Goal: Task Accomplishment & Management: Complete application form

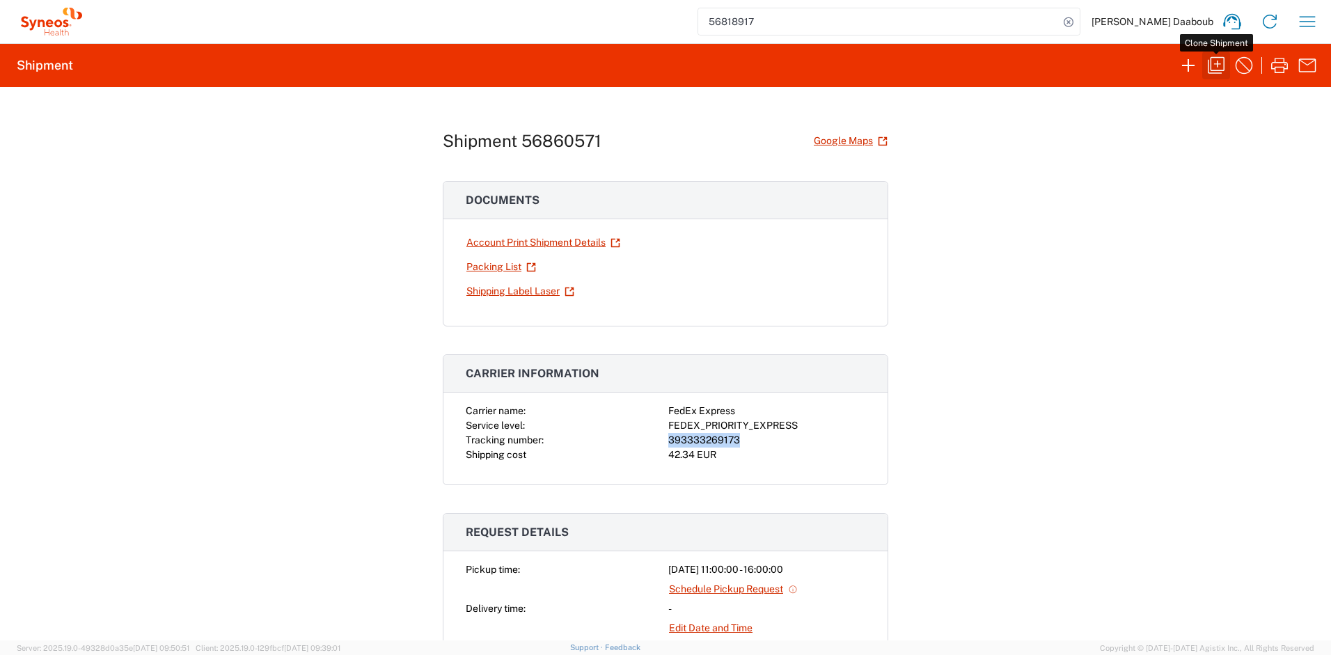
click at [1222, 70] on icon "button" at bounding box center [1216, 65] width 17 height 17
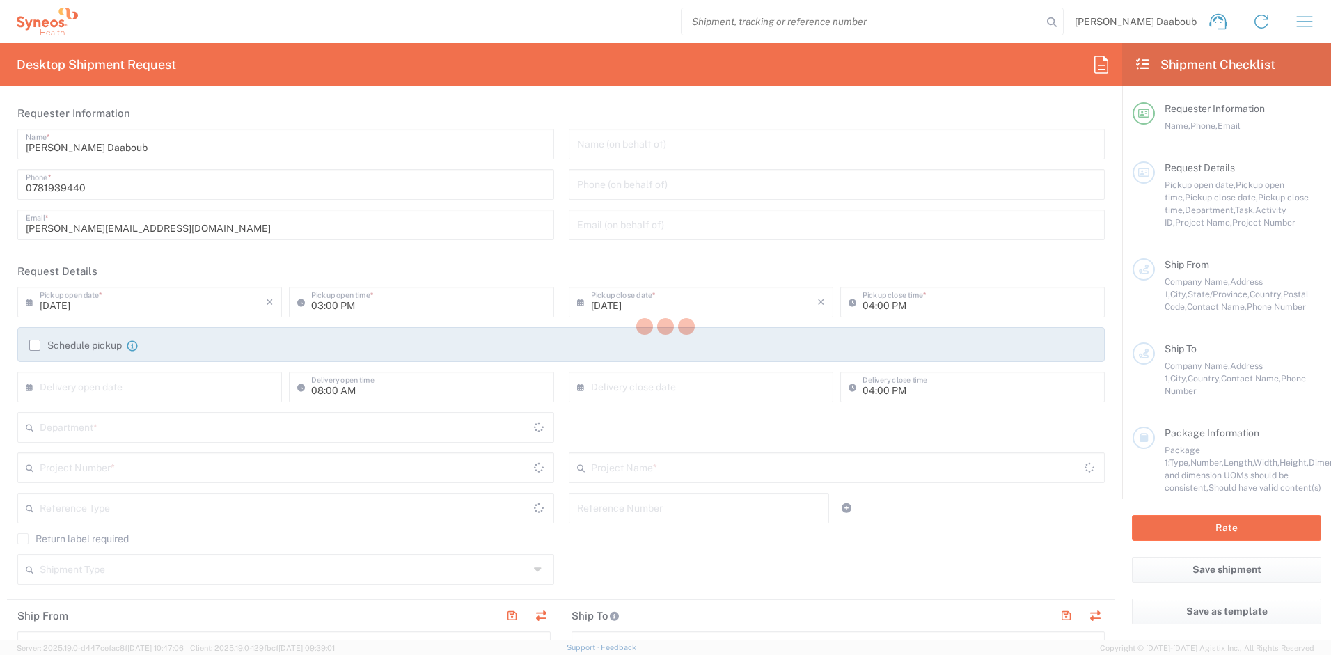
type input "11:00 AM"
type input "Syneos Health"
type input "[STREET_ADDRESS][PERSON_NAME]"
type input "UPON Building"
type input "[GEOGRAPHIC_DATA]"
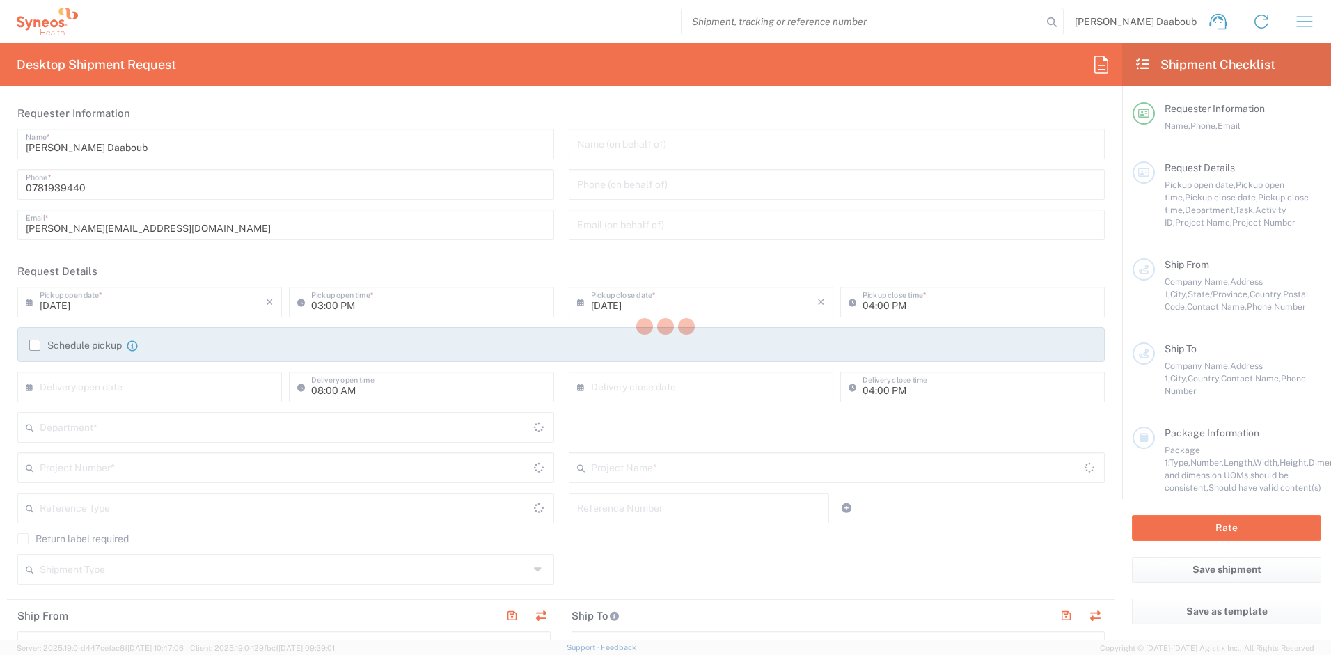
type input "75014"
type input "[PERSON_NAME] Daaboub"
type input "0781939440"
type input "[PERSON_NAME][EMAIL_ADDRESS][DOMAIN_NAME]"
type input "[PERSON_NAME]"
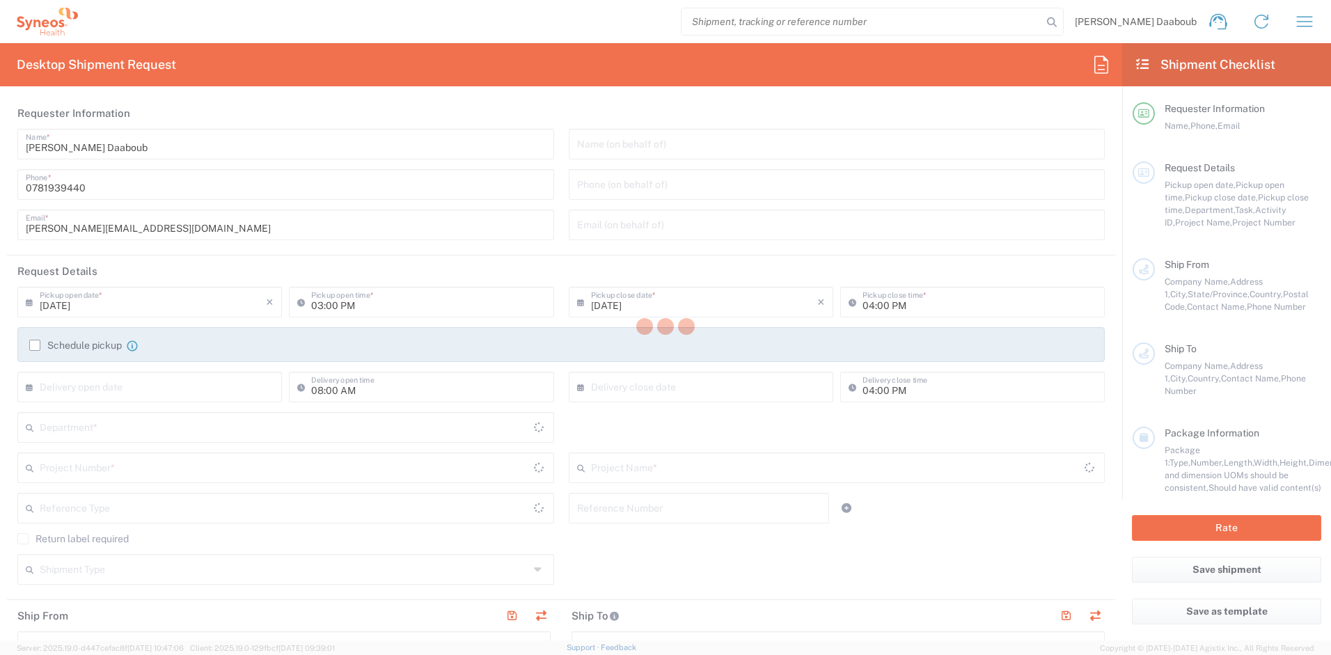
type input "[STREET_ADDRESS][PERSON_NAME]"
type input "Poissy"
type input "78300"
type input "[PERSON_NAME]"
type input "[PHONE_NUMBER]"
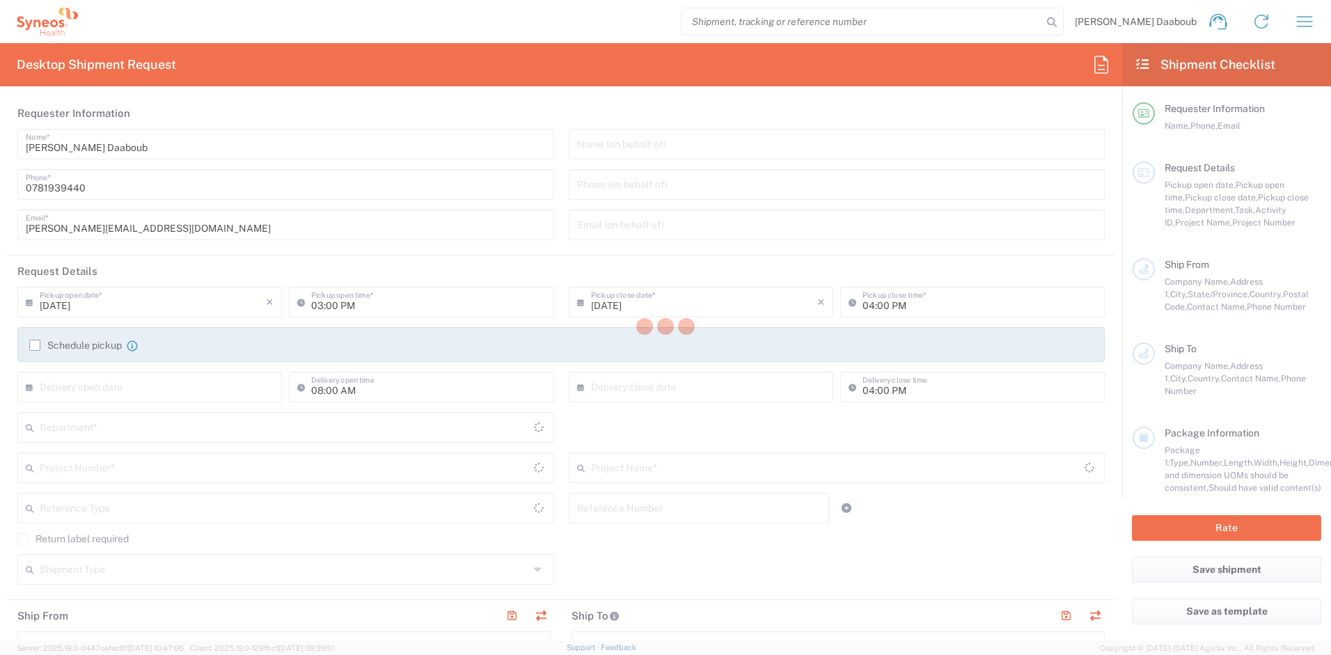
type input "marjory.colosettireverdy@syneoshealth.com"
type input "Sender/Shipper"
type input "France"
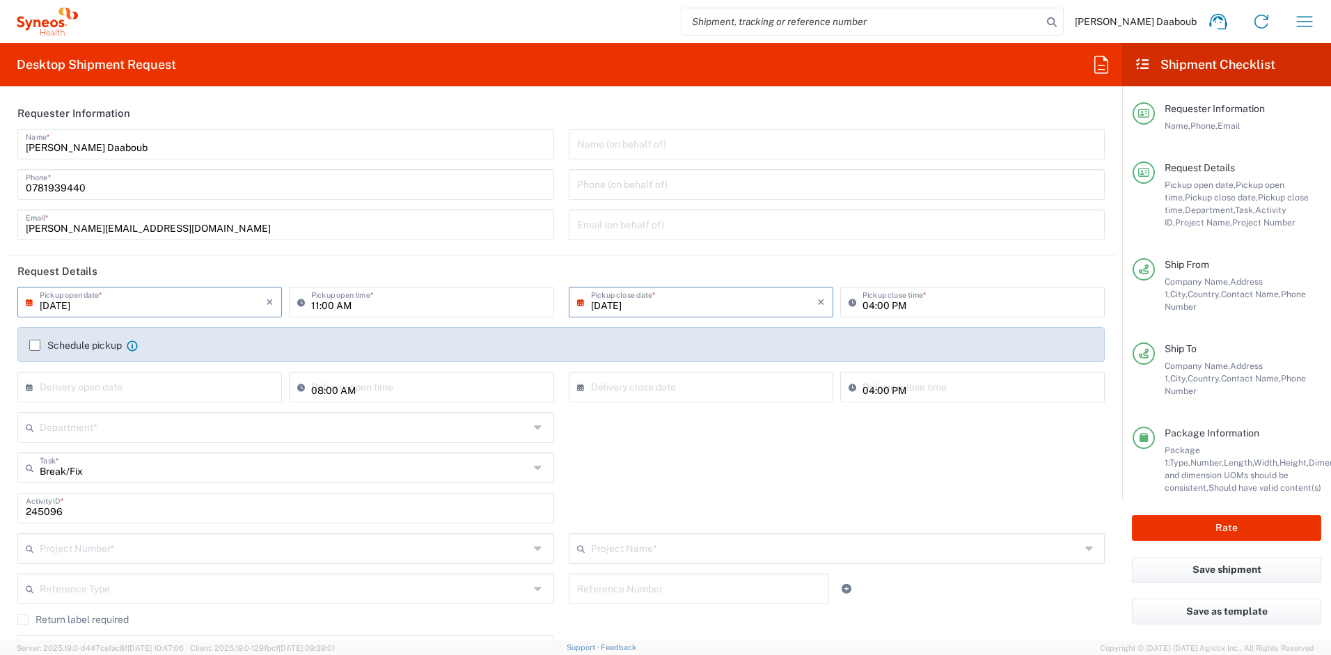
type input "Your Packaging"
type input "4510"
type input "4510 DEPARTMENTAL EXPENSE"
type input "France"
type input "4510 DEPARTMENTAL EXPENSE"
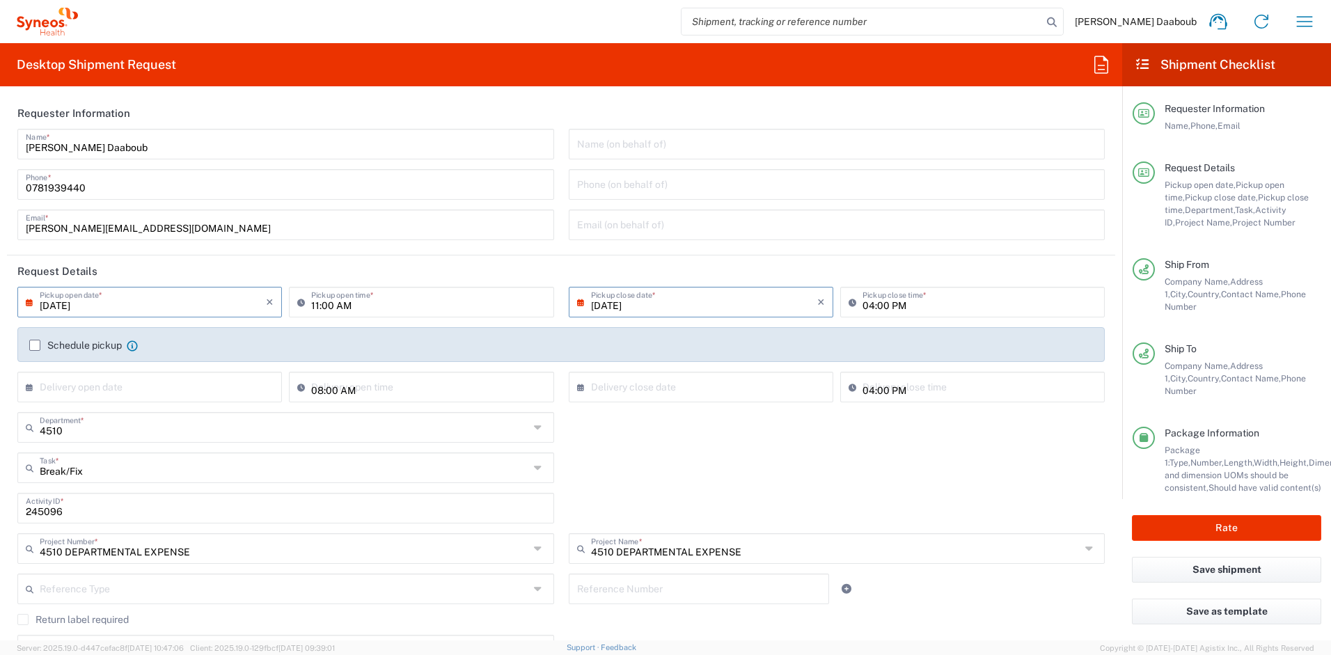
type input "Syneos Health France SARL"
click at [886, 17] on input "search" at bounding box center [861, 21] width 361 height 26
paste input "56860571"
type input "56860571"
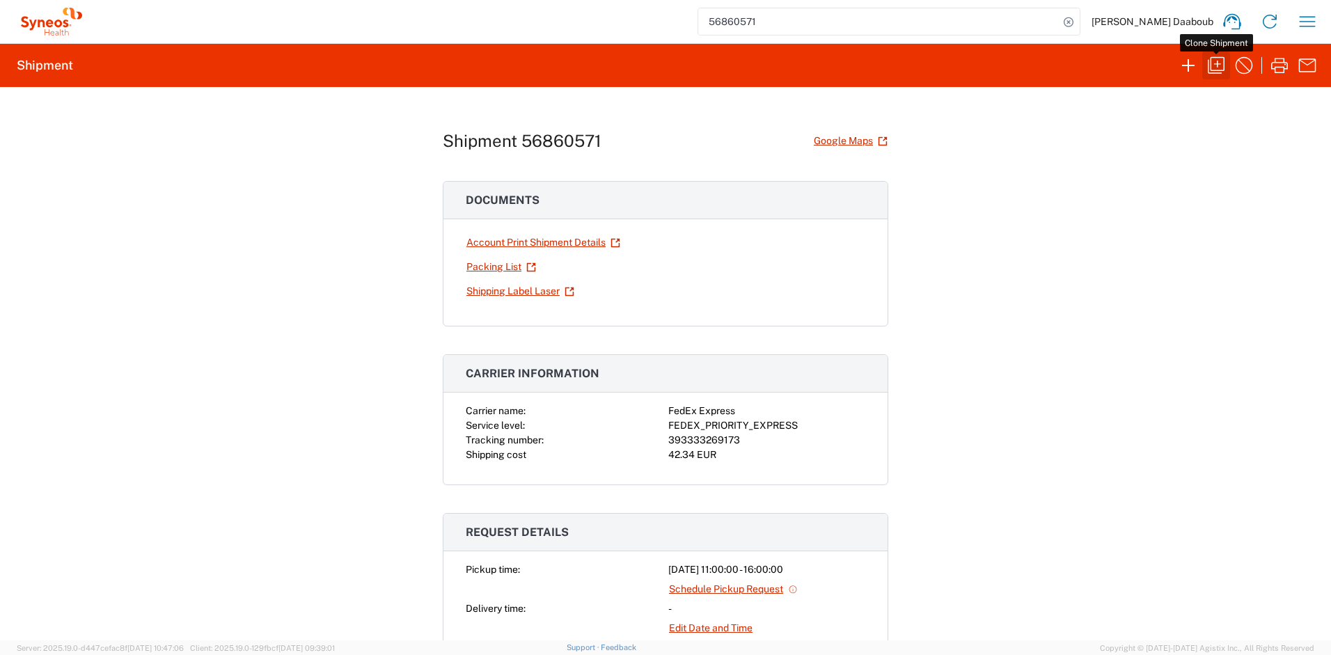
click at [1217, 59] on icon "button" at bounding box center [1216, 65] width 22 height 22
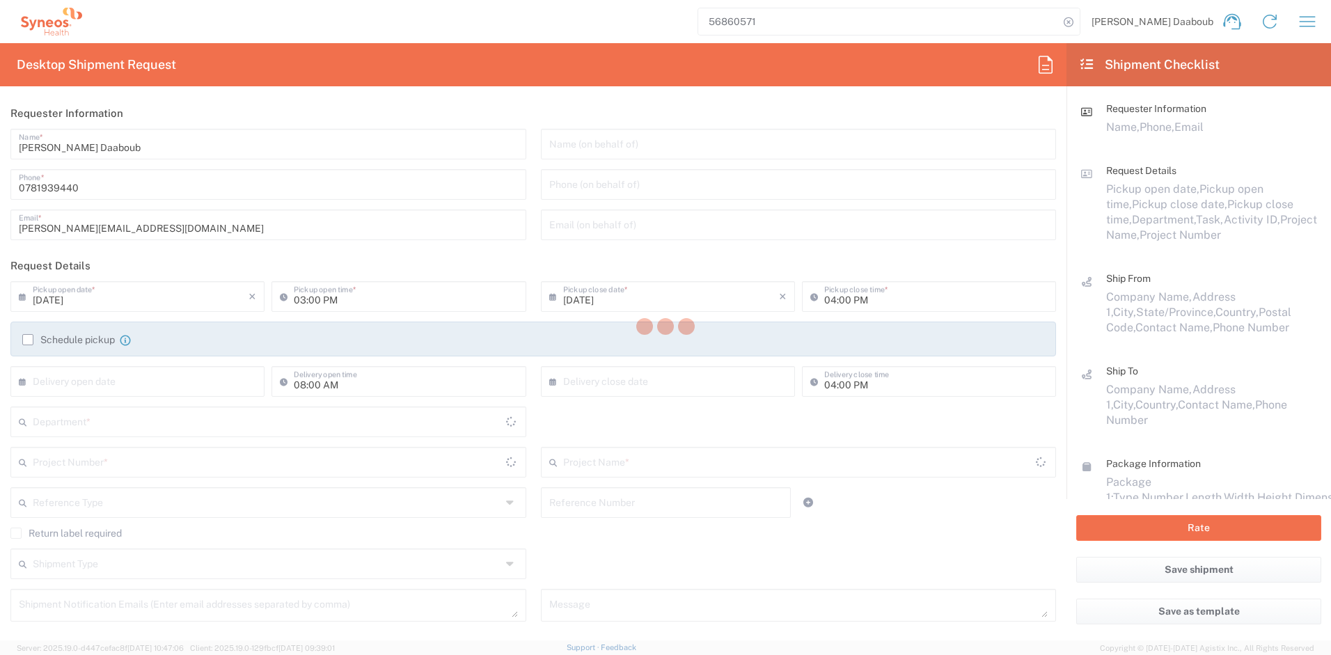
type input "11:00 AM"
type textarea "[PERSON_NAME][EMAIL_ADDRESS][DOMAIN_NAME]"
type input "Syneos Health France SARL"
type input "Syneos Health"
type input "[STREET_ADDRESS][PERSON_NAME]"
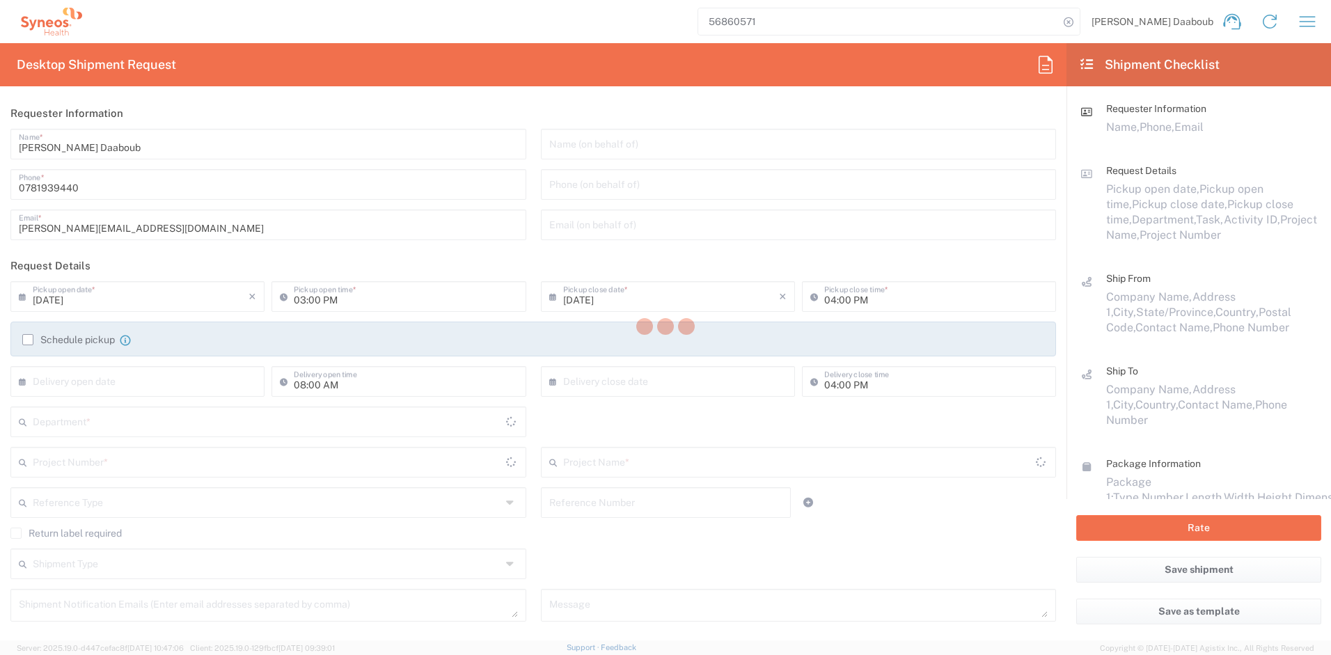
type input "UPON Building"
type input "[GEOGRAPHIC_DATA]"
type input "France"
type input "75014"
type input "[PERSON_NAME] Daaboub"
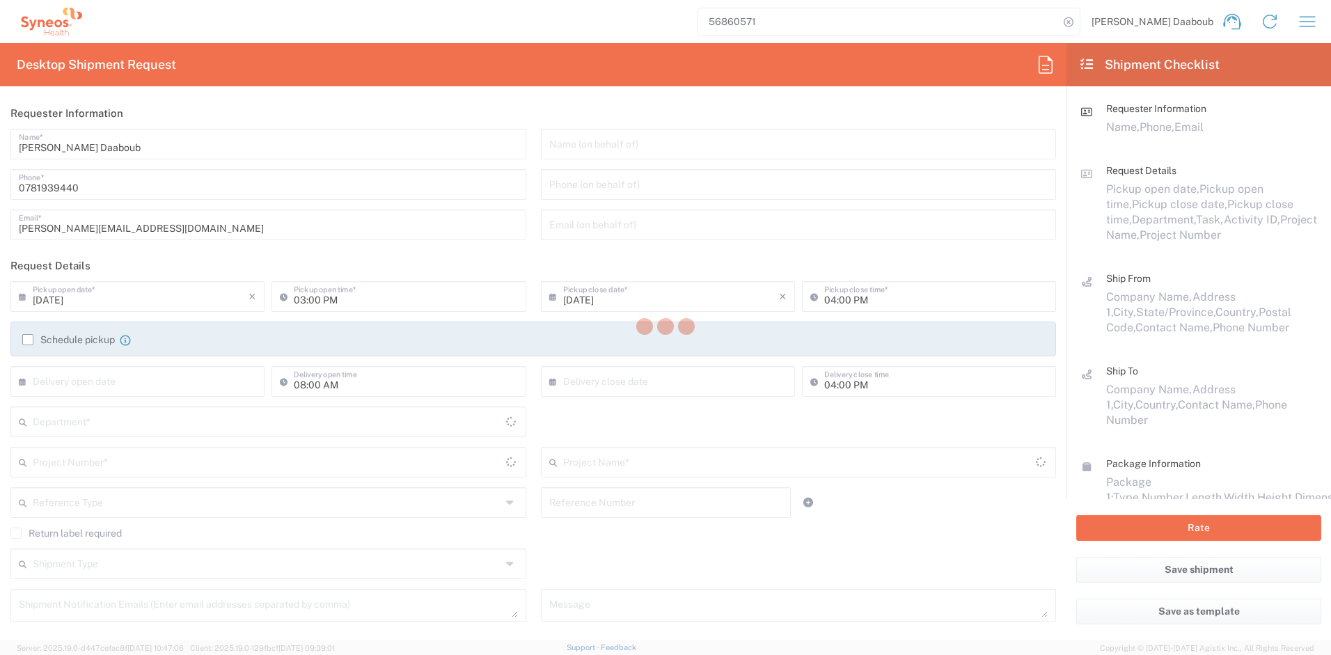
type input "0781939440"
type input "[PERSON_NAME][EMAIL_ADDRESS][DOMAIN_NAME]"
type input "[PERSON_NAME]"
type input "[STREET_ADDRESS][PERSON_NAME]"
type input "Poissy"
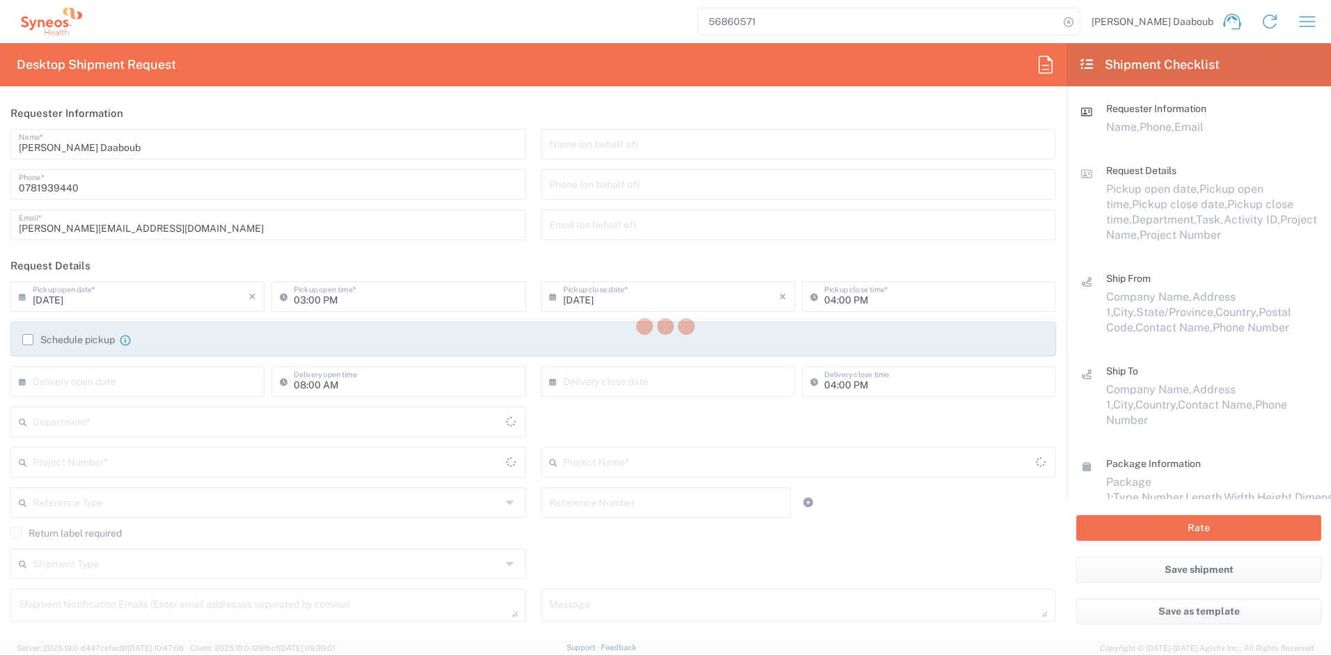
type input "France"
type input "78300"
type input "[PERSON_NAME]"
type input "[PHONE_NUMBER]"
type input "marjory.colosettireverdy@syneoshealth.com"
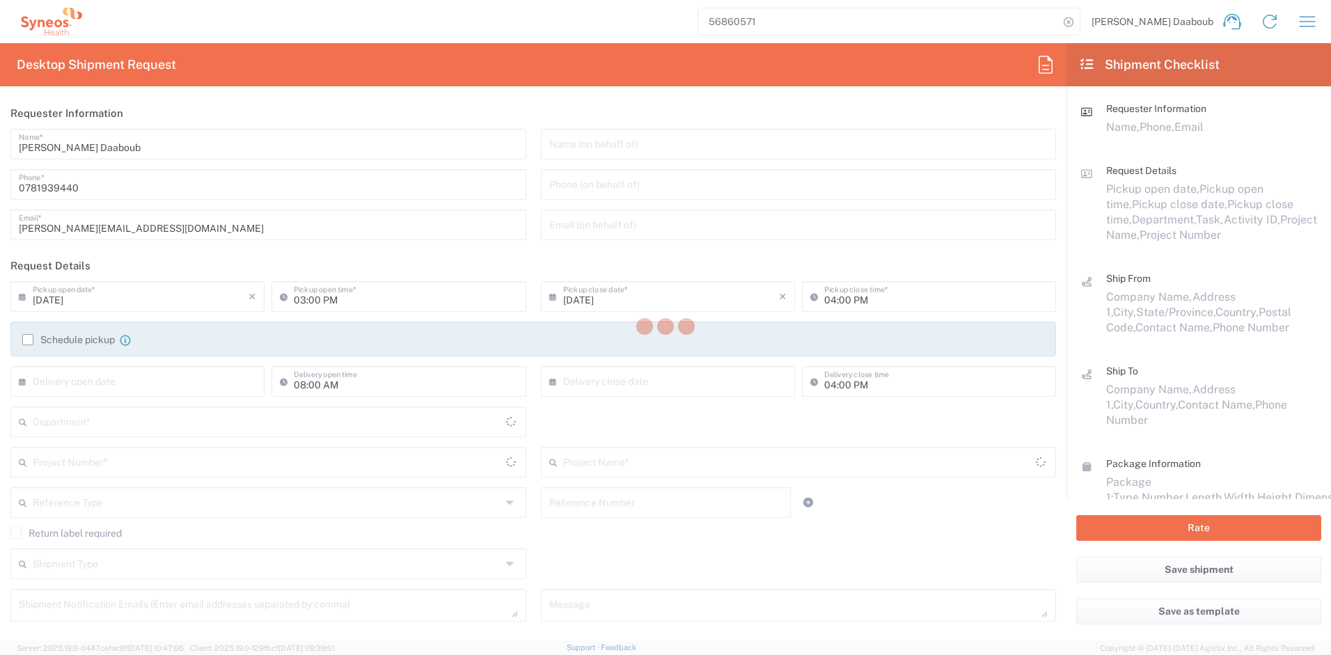
type input "Sender/Shipper"
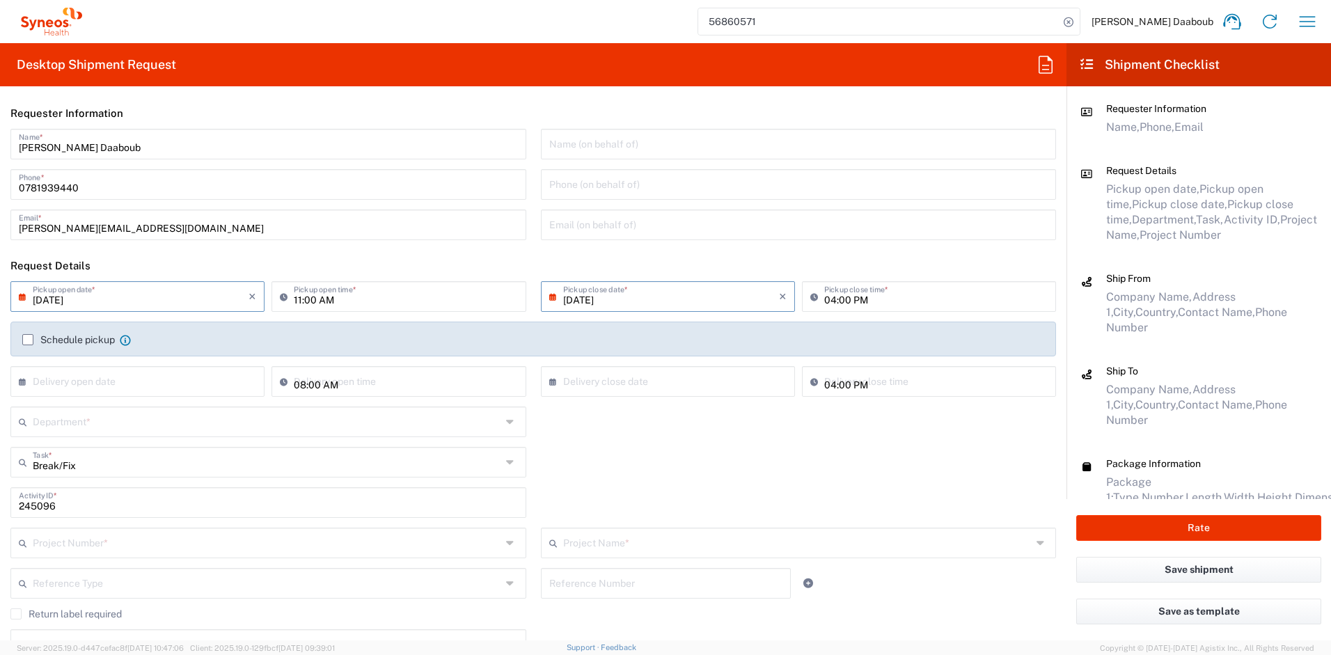
type input "4510 DEPARTMENTAL EXPENSE"
type input "Your Packaging"
type input "4510 DEPARTMENTAL EXPENSE"
type input "4510"
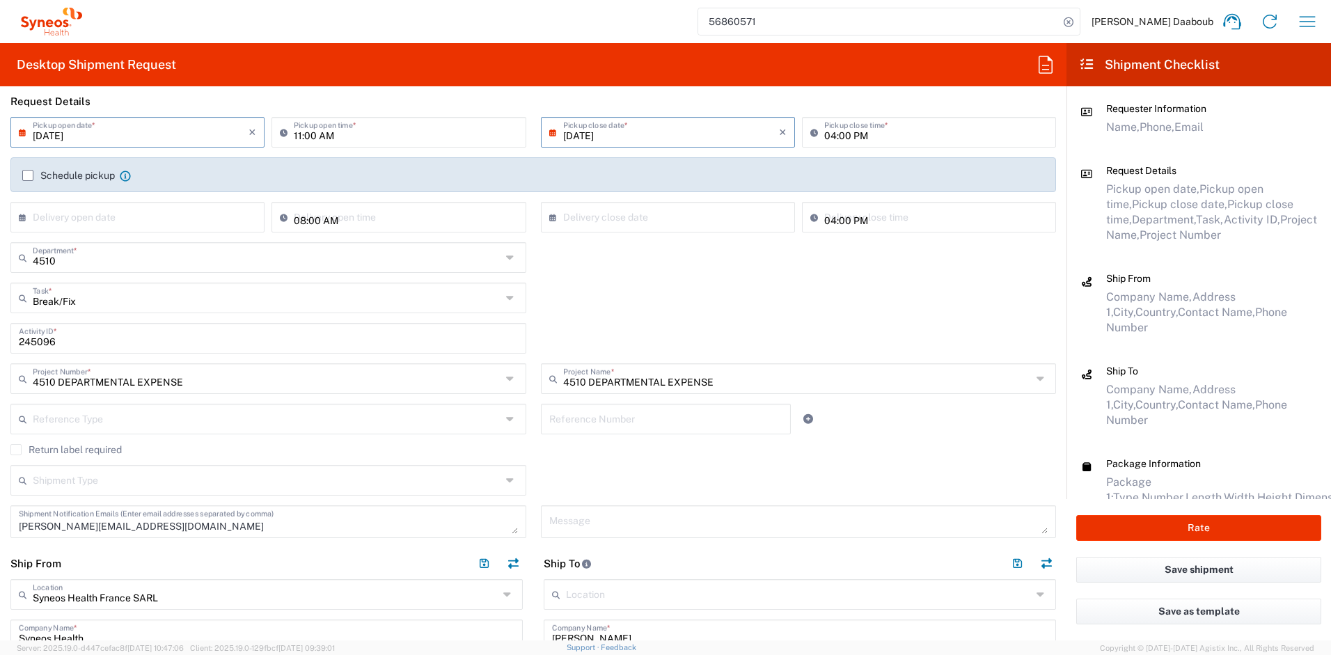
scroll to position [183, 0]
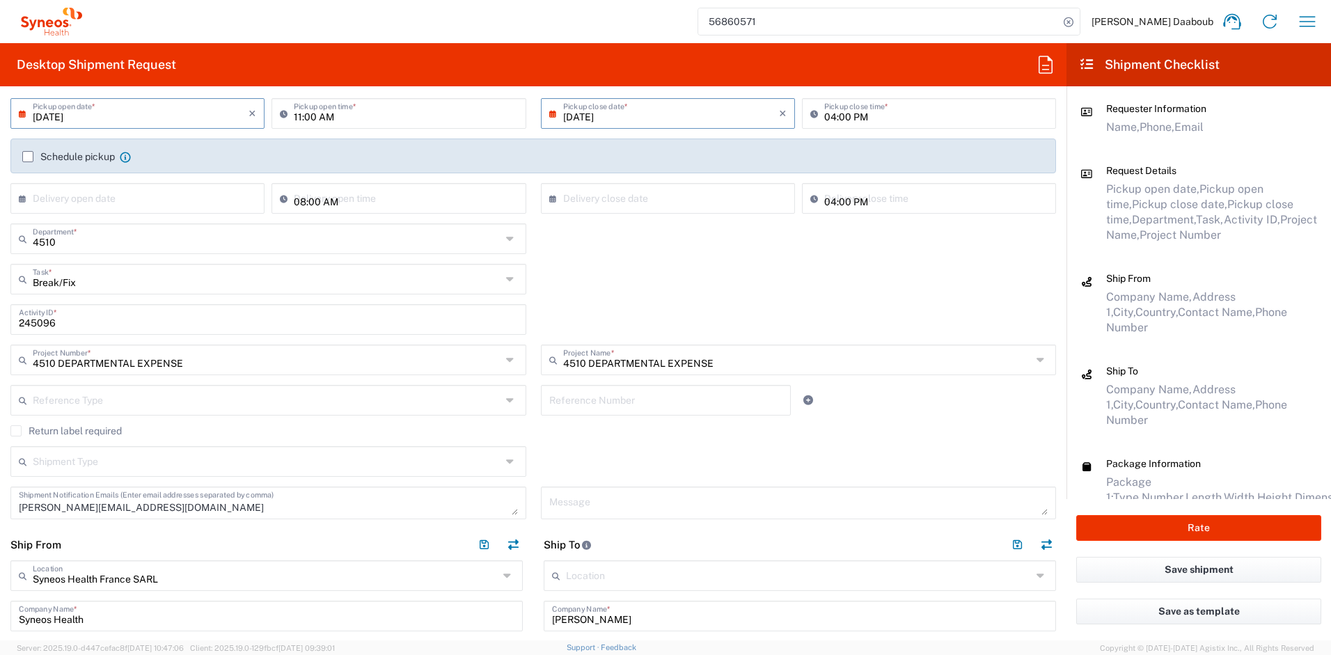
click at [119, 290] on div "Break/Fix Task *" at bounding box center [268, 279] width 516 height 31
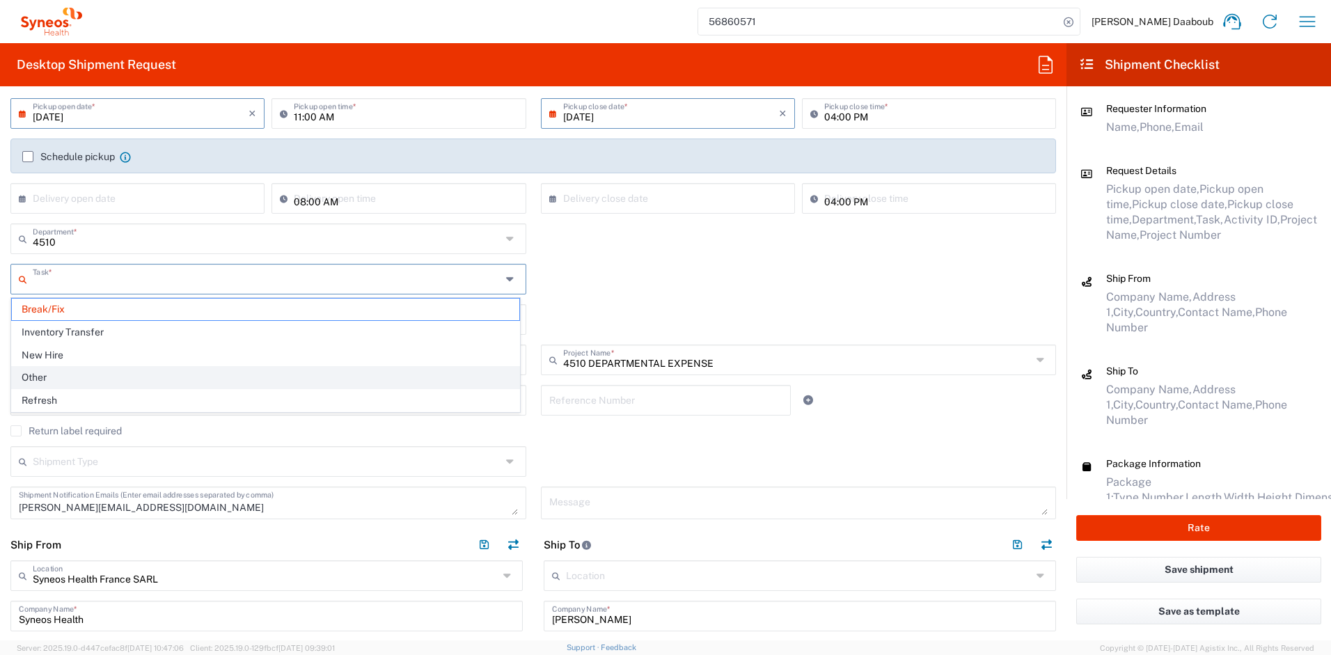
click at [39, 379] on span "Other" at bounding box center [265, 378] width 507 height 22
type input "Other"
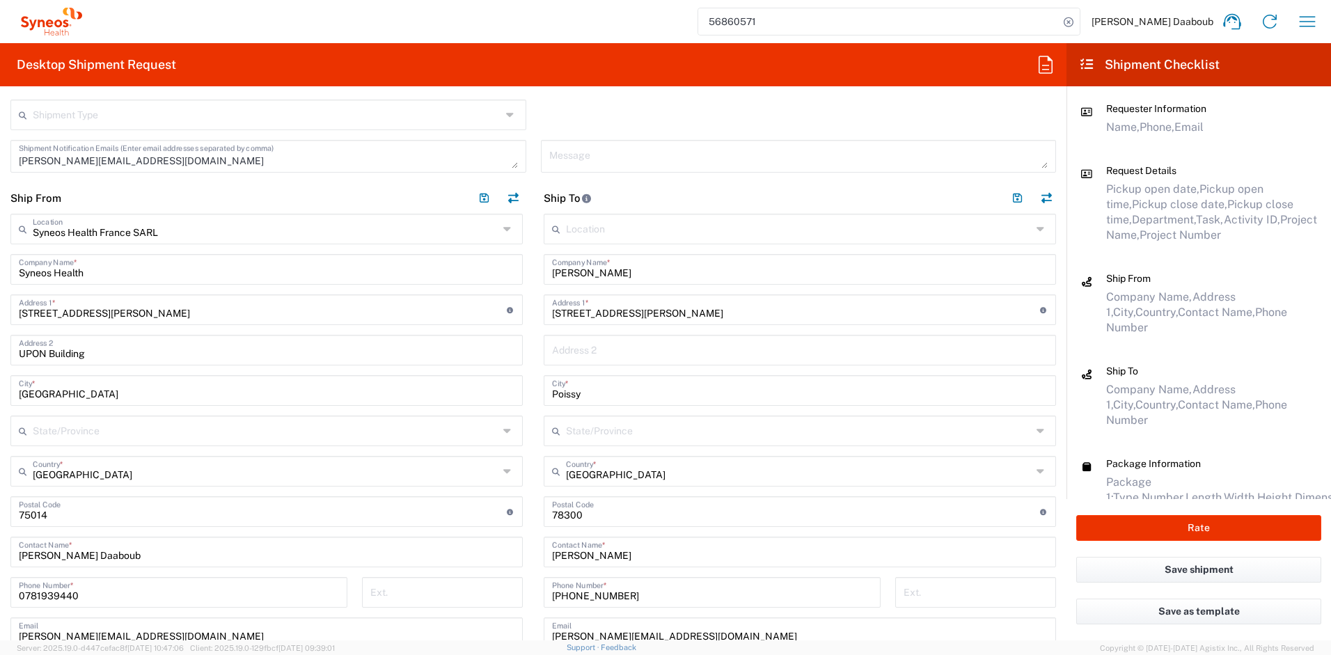
scroll to position [619, 0]
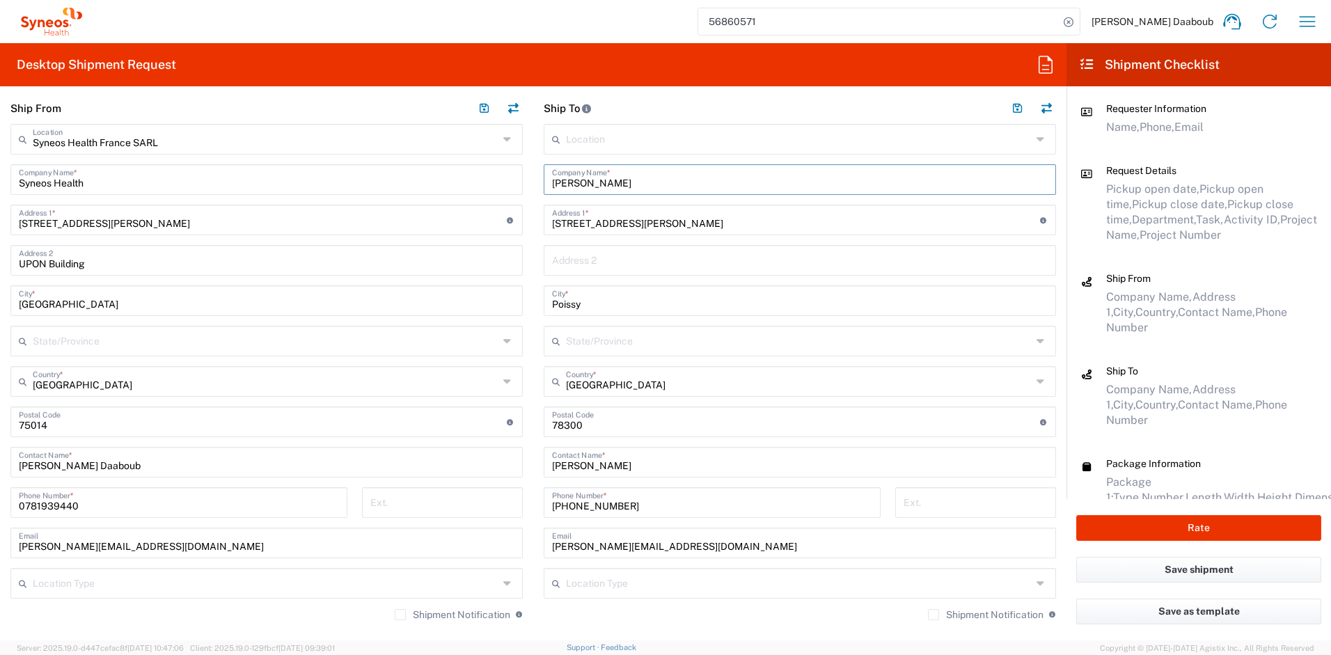
click at [623, 186] on input "[PERSON_NAME]" at bounding box center [800, 178] width 496 height 24
click at [622, 186] on input "[PERSON_NAME]" at bounding box center [800, 178] width 496 height 24
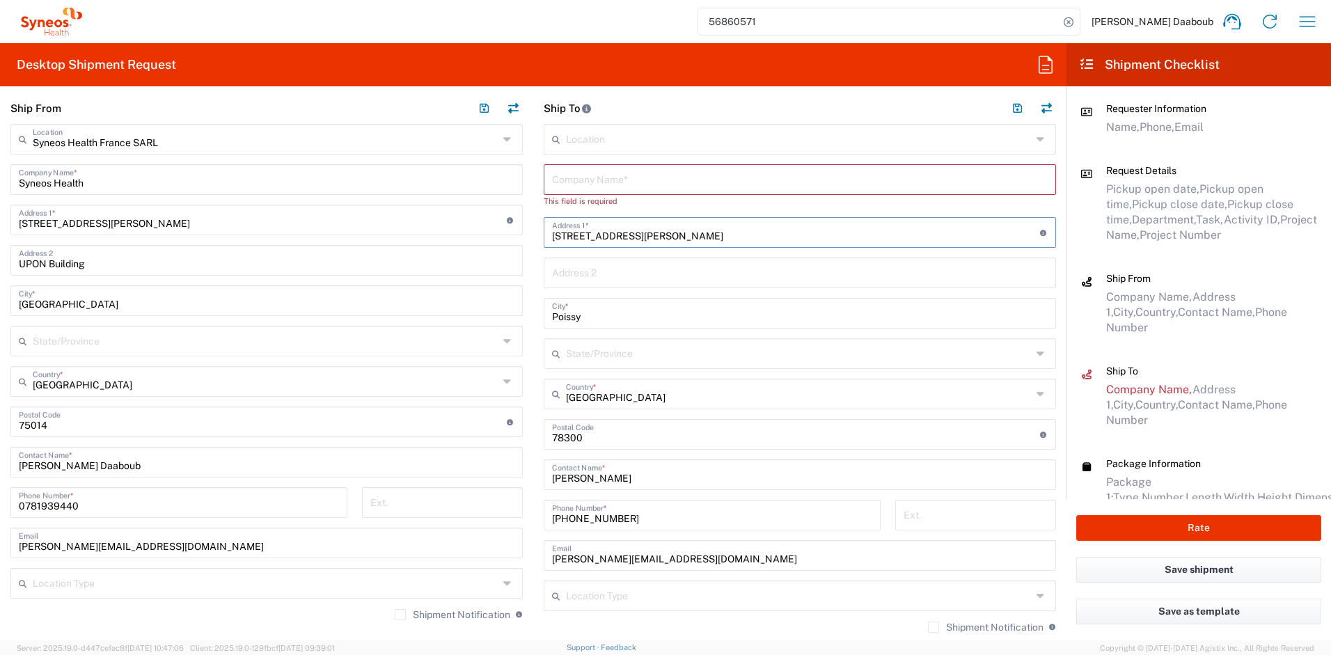
click at [608, 226] on input "[STREET_ADDRESS][PERSON_NAME]" at bounding box center [796, 231] width 488 height 24
click at [573, 320] on input "Poissy" at bounding box center [800, 312] width 496 height 24
click at [572, 321] on input "Poissy" at bounding box center [800, 312] width 496 height 24
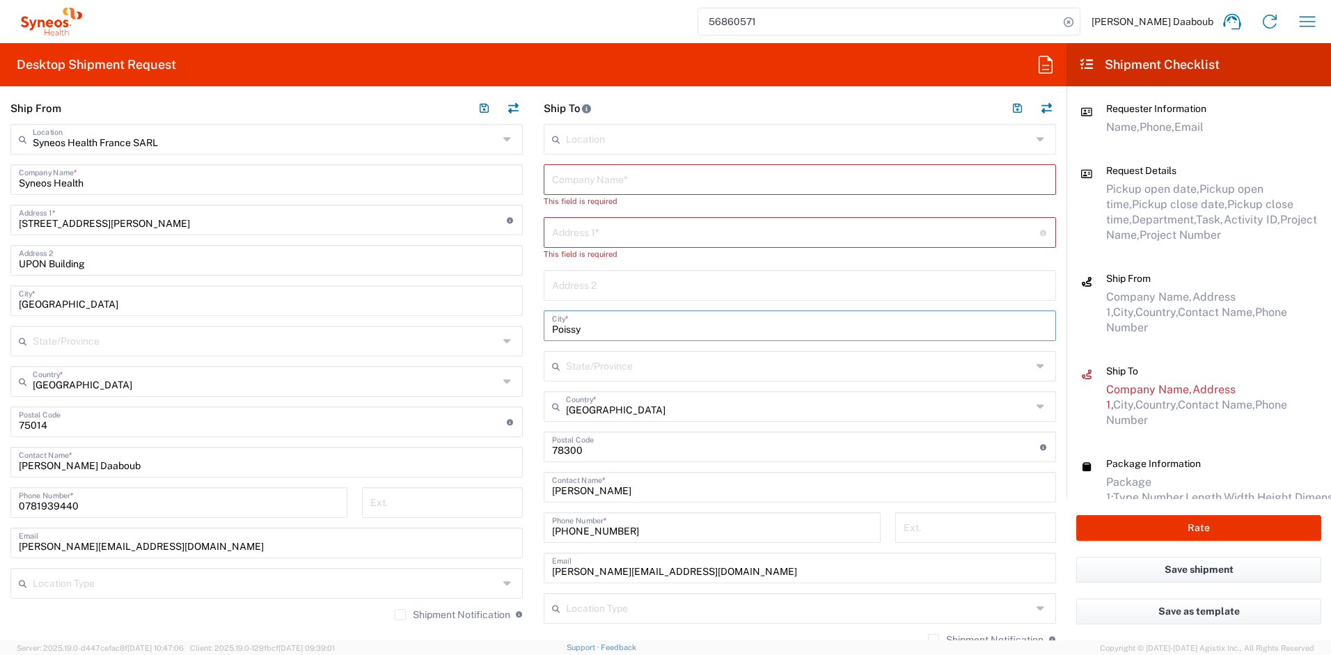
click at [571, 321] on input "Poissy" at bounding box center [800, 325] width 496 height 24
click at [581, 446] on input "undefined" at bounding box center [796, 446] width 488 height 24
click at [580, 446] on input "undefined" at bounding box center [796, 446] width 488 height 24
click at [586, 489] on input "[PERSON_NAME]" at bounding box center [800, 486] width 496 height 24
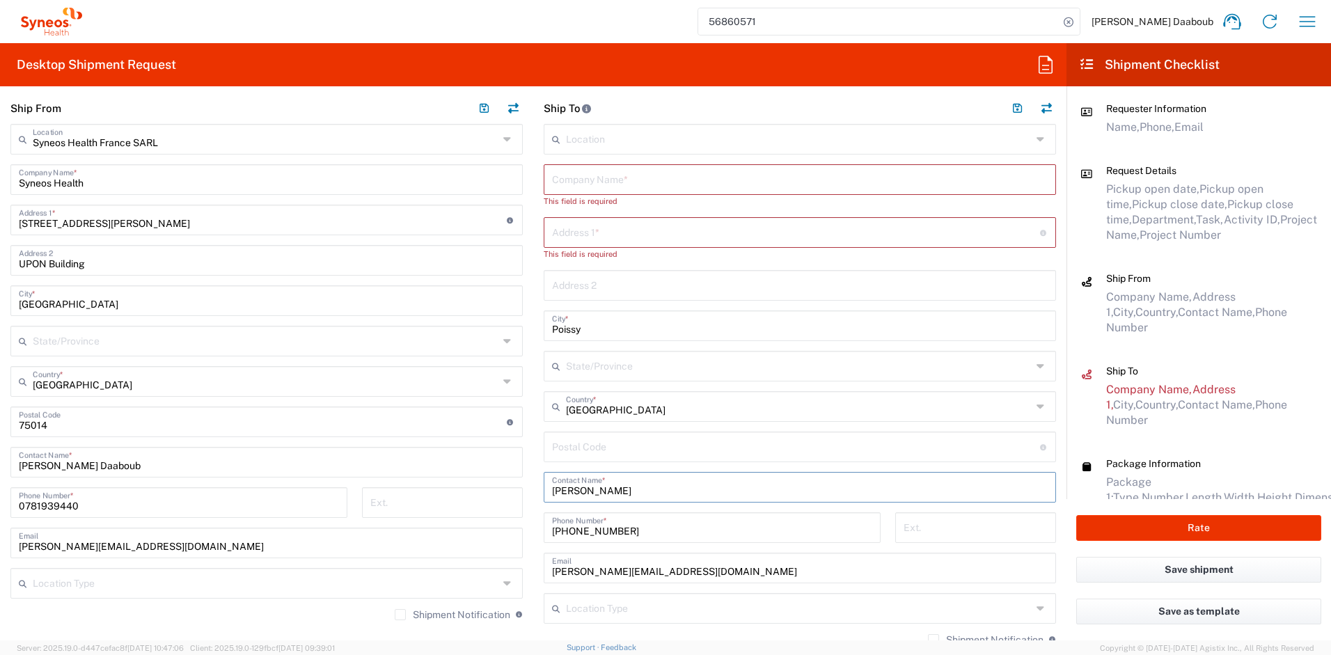
click at [585, 489] on input "[PERSON_NAME]" at bounding box center [800, 486] width 496 height 24
type input "MarjoryColosetti-Reverdy"
click at [589, 479] on input "MarjoryColosetti-Reverdy" at bounding box center [800, 486] width 496 height 24
click at [592, 489] on input "MarjoryColosetti-Reverdy" at bounding box center [800, 486] width 496 height 24
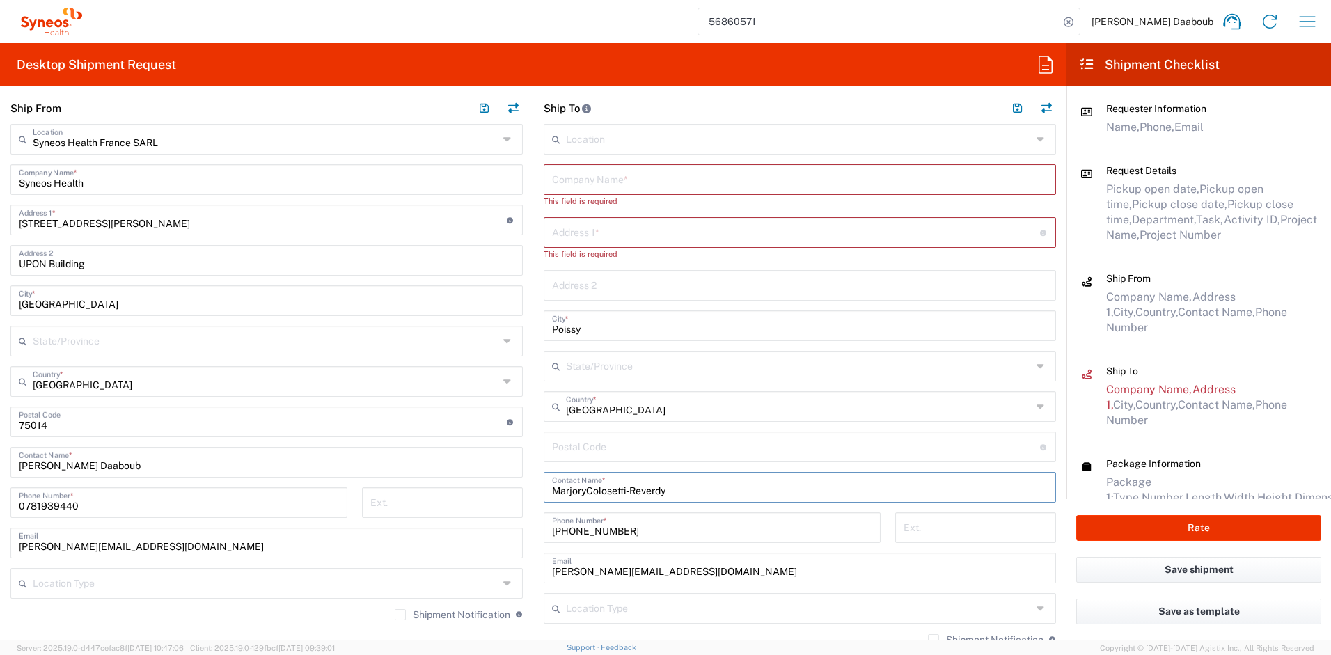
click at [592, 489] on input "MarjoryColosetti-Reverdy" at bounding box center [800, 486] width 496 height 24
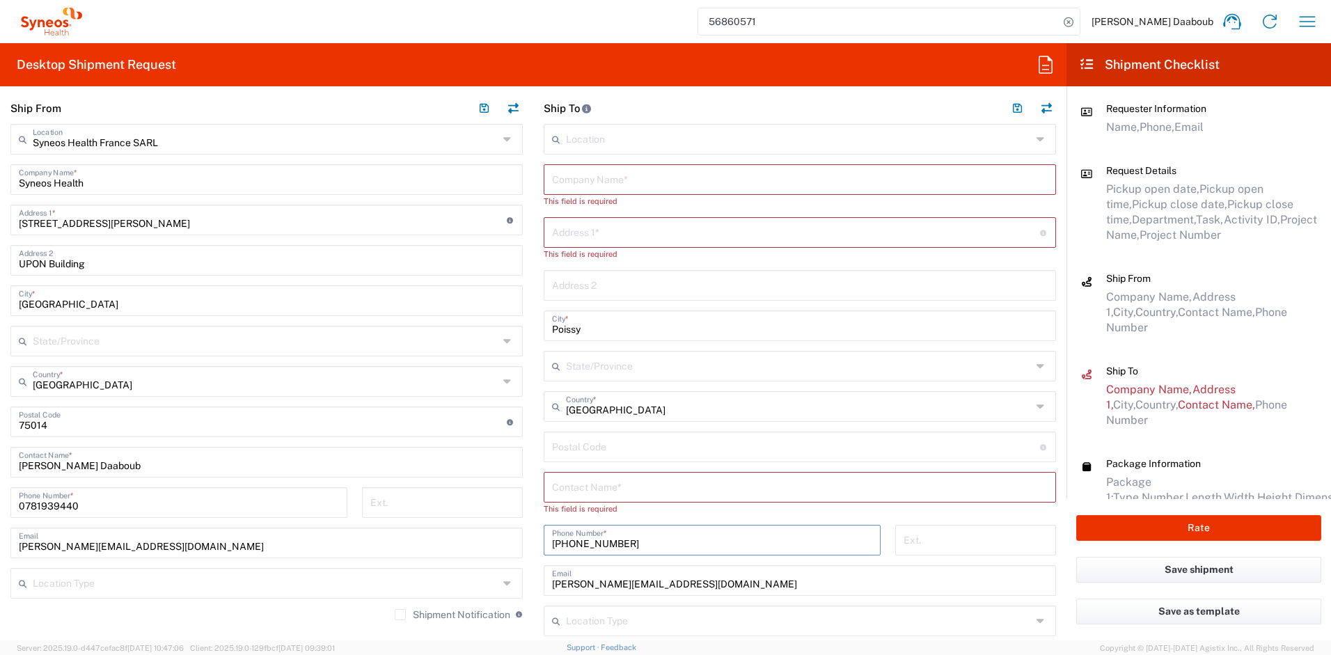
click at [599, 532] on input "[PHONE_NUMBER]" at bounding box center [712, 539] width 320 height 24
click at [629, 585] on input "marjory.colosettireverdy@syneoshealth.com" at bounding box center [800, 579] width 496 height 24
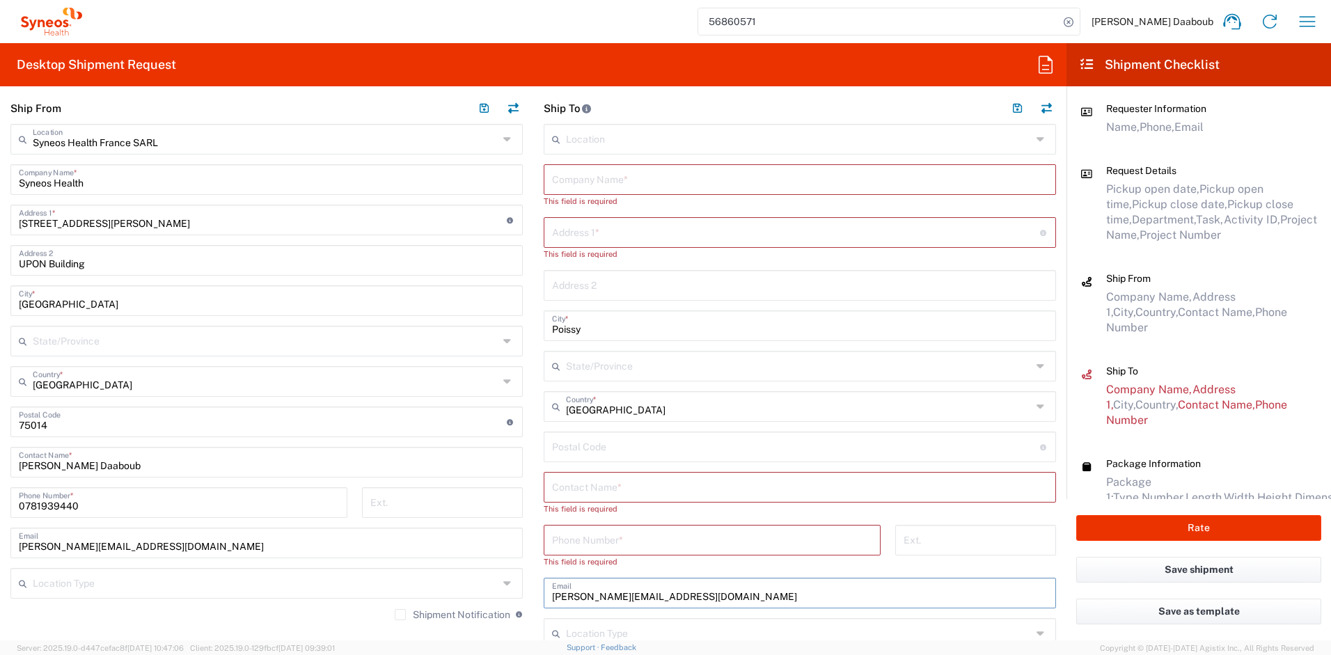
click at [629, 585] on input "marjory.colosettireverdy@syneoshealth.com" at bounding box center [800, 592] width 496 height 24
click at [576, 604] on div "Email" at bounding box center [800, 593] width 512 height 31
click at [575, 601] on input "text" at bounding box center [800, 592] width 496 height 24
paste input "magali.belnard@syneoshealth.com"
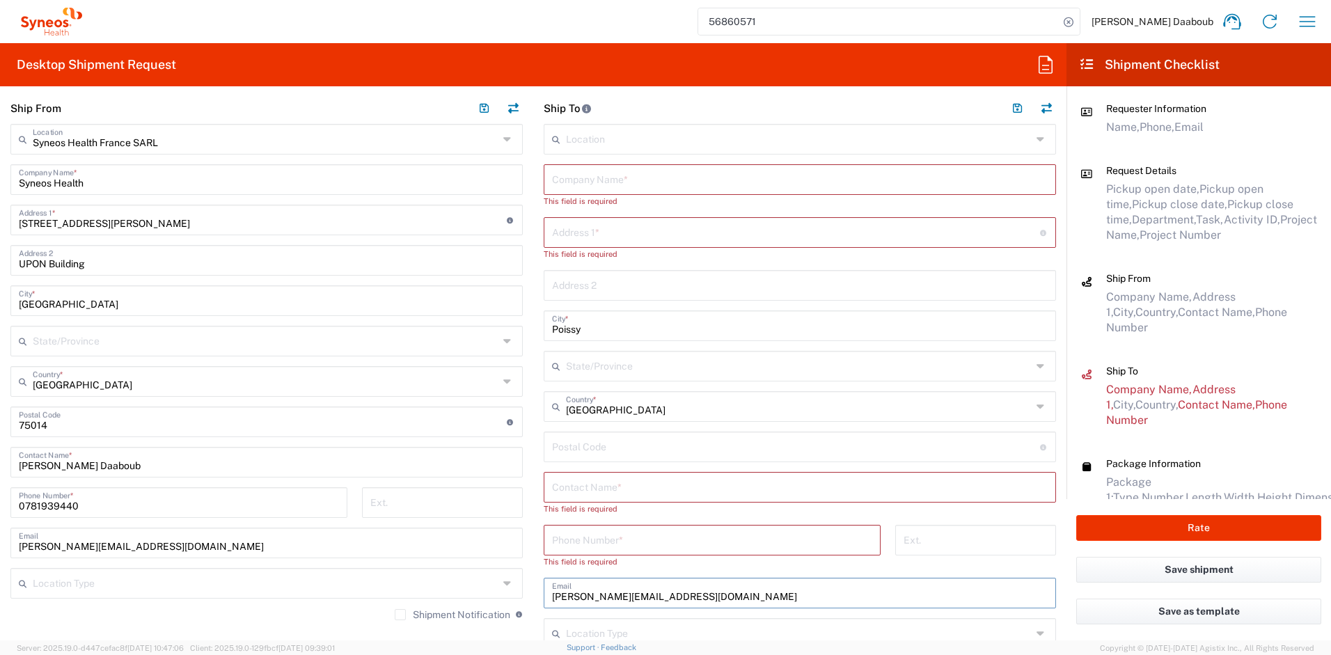
type input "magali.belnard@syneoshealth.com"
click at [591, 236] on input "text" at bounding box center [796, 231] width 488 height 24
paste input "54 rue du Génie"
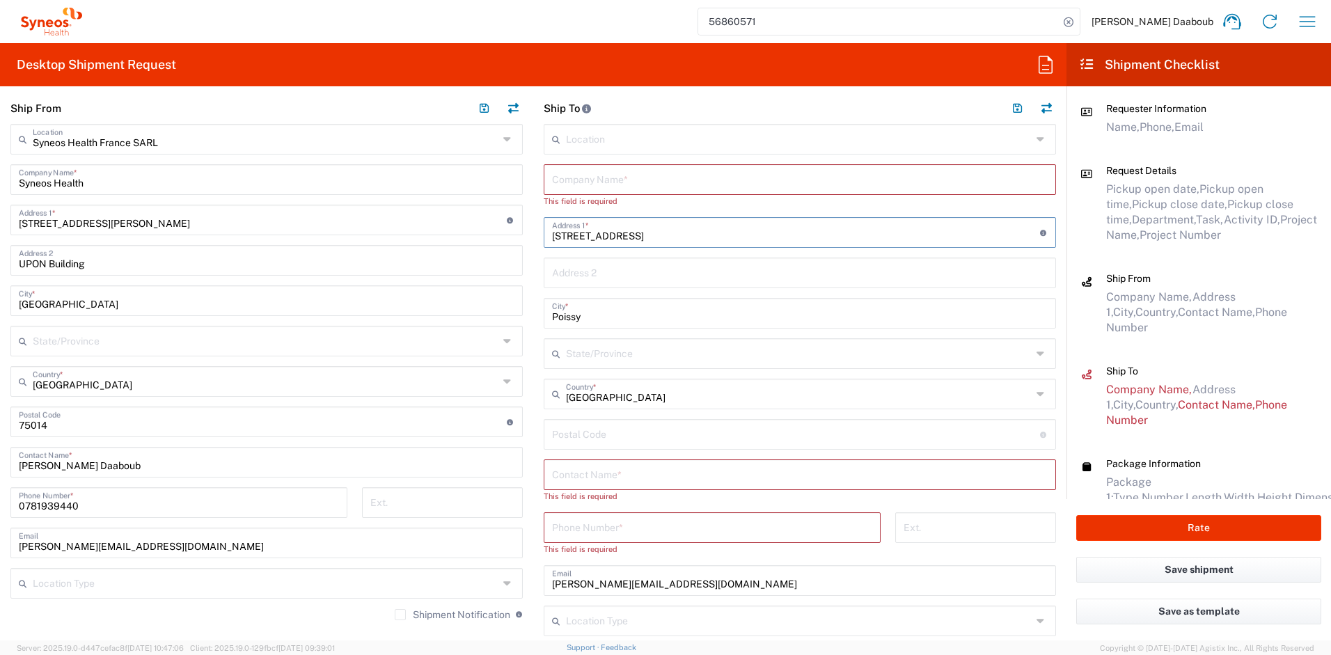
type input "54 rue du Génie"
click at [596, 175] on input "text" at bounding box center [800, 178] width 496 height 24
paste input "Magali Belnard"
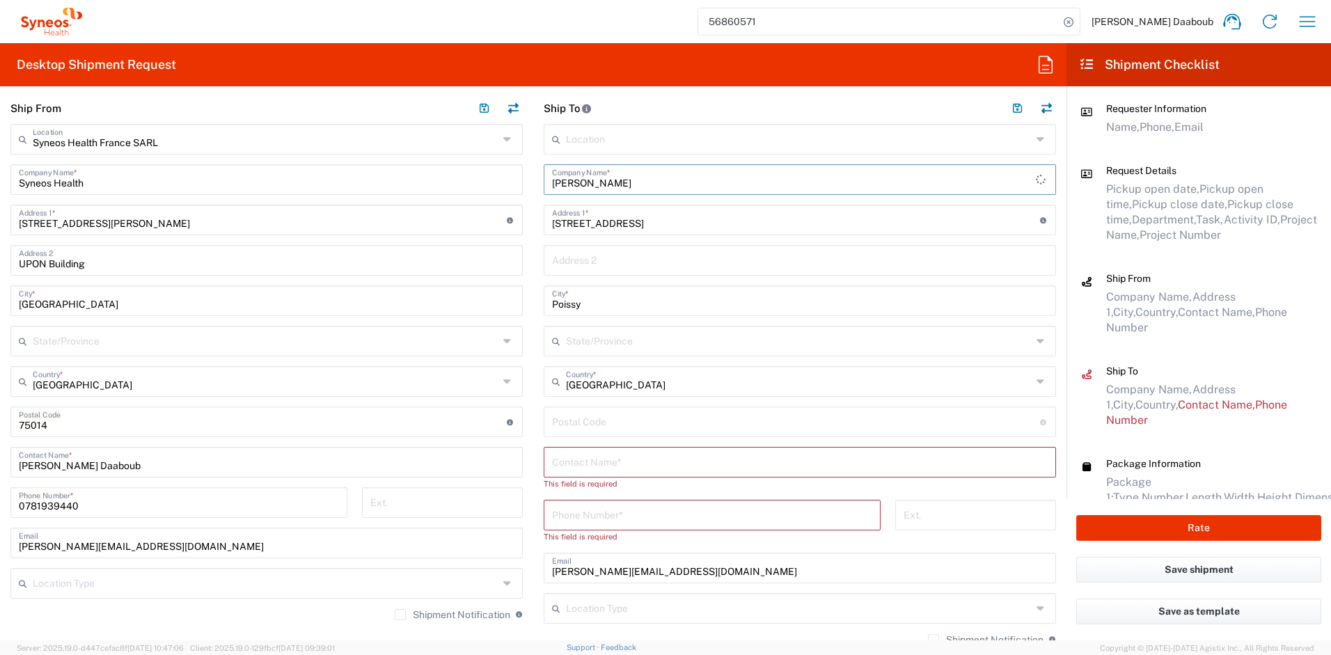
type input "Magali Belnard"
click at [605, 467] on input "text" at bounding box center [800, 461] width 496 height 24
paste input "Magali Belnard"
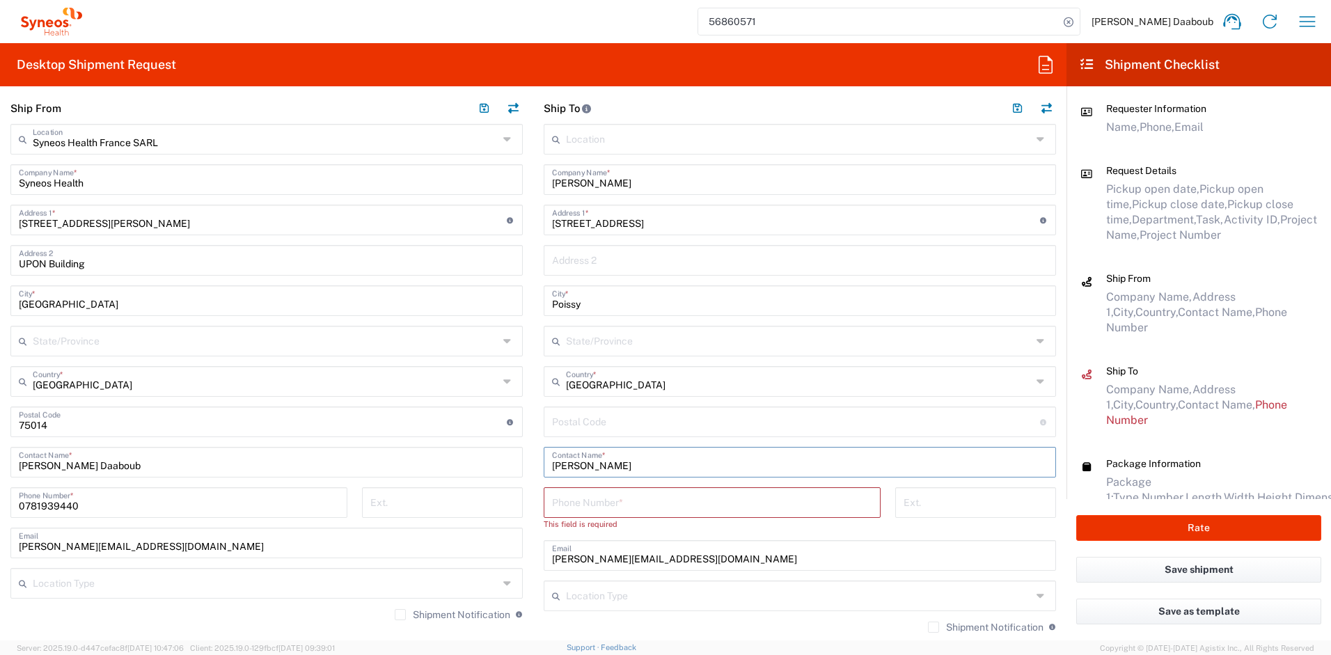
type input "Magali Belnard"
click at [579, 418] on input "undefined" at bounding box center [796, 421] width 488 height 24
drag, startPoint x: 552, startPoint y: 521, endPoint x: 559, endPoint y: 513, distance: 10.9
click at [554, 520] on div "This field is required" at bounding box center [712, 524] width 337 height 13
click at [560, 510] on input "tel" at bounding box center [712, 501] width 320 height 24
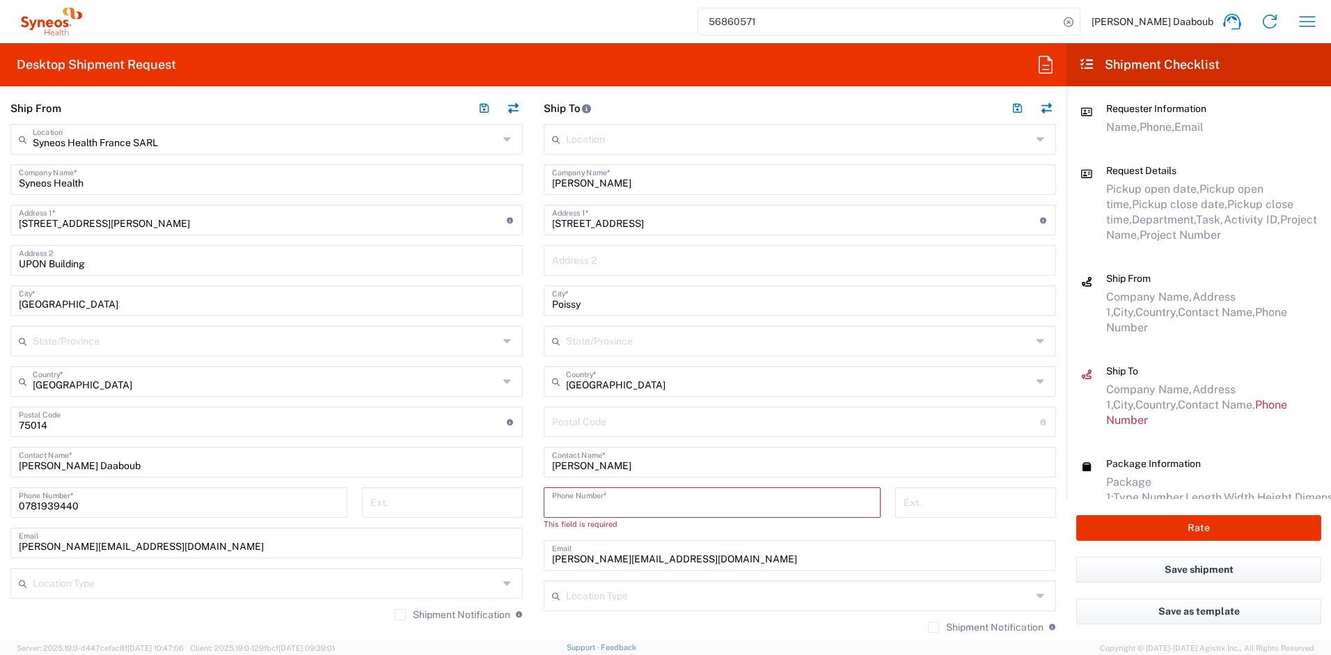
paste input "0664348373"
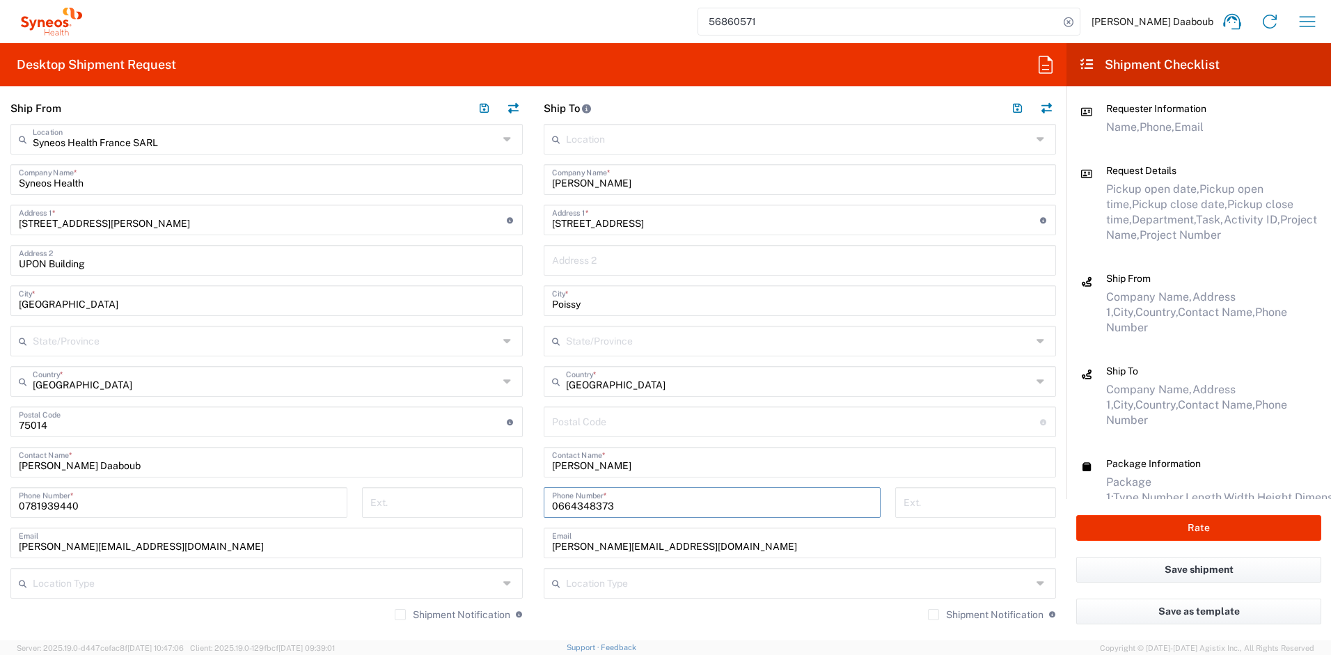
type input "0664348373"
click at [571, 432] on input "undefined" at bounding box center [796, 421] width 488 height 24
paste input "94400"
type input "94400"
drag, startPoint x: 599, startPoint y: 302, endPoint x: 507, endPoint y: 294, distance: 92.3
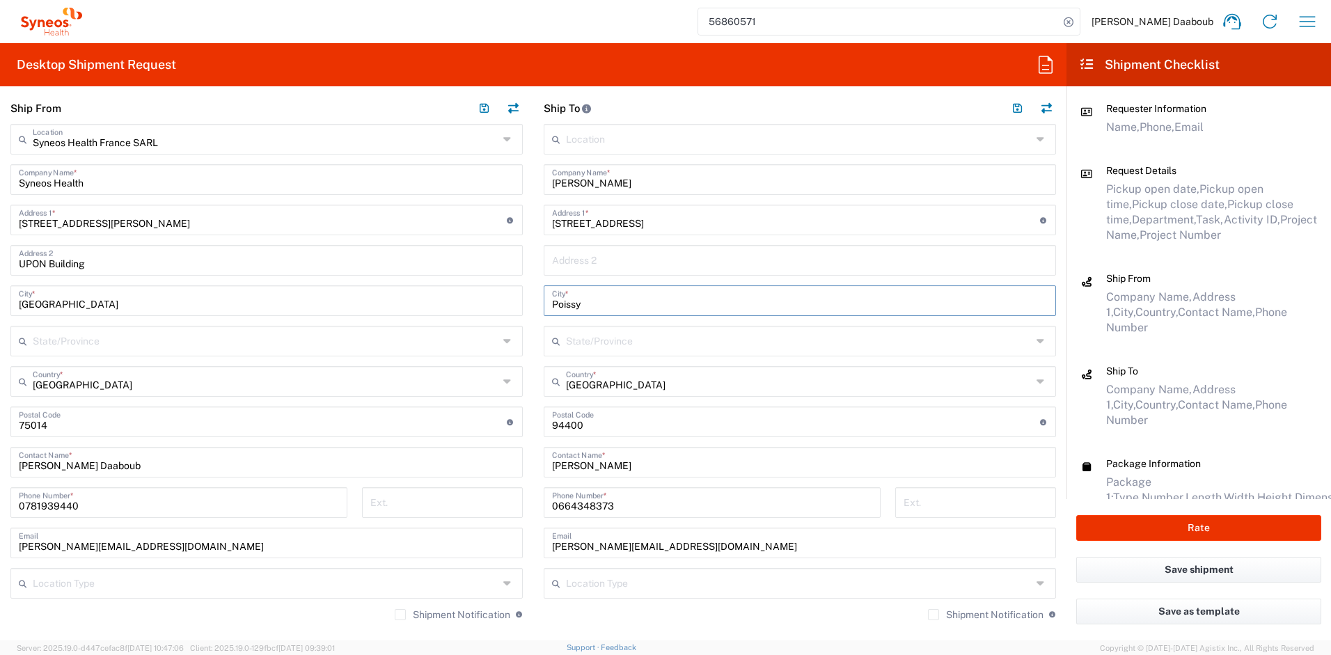
click at [511, 294] on div "Ship From Syneos Health France SARL Location Syneos Health France SARL Addison …" at bounding box center [533, 418] width 1066 height 650
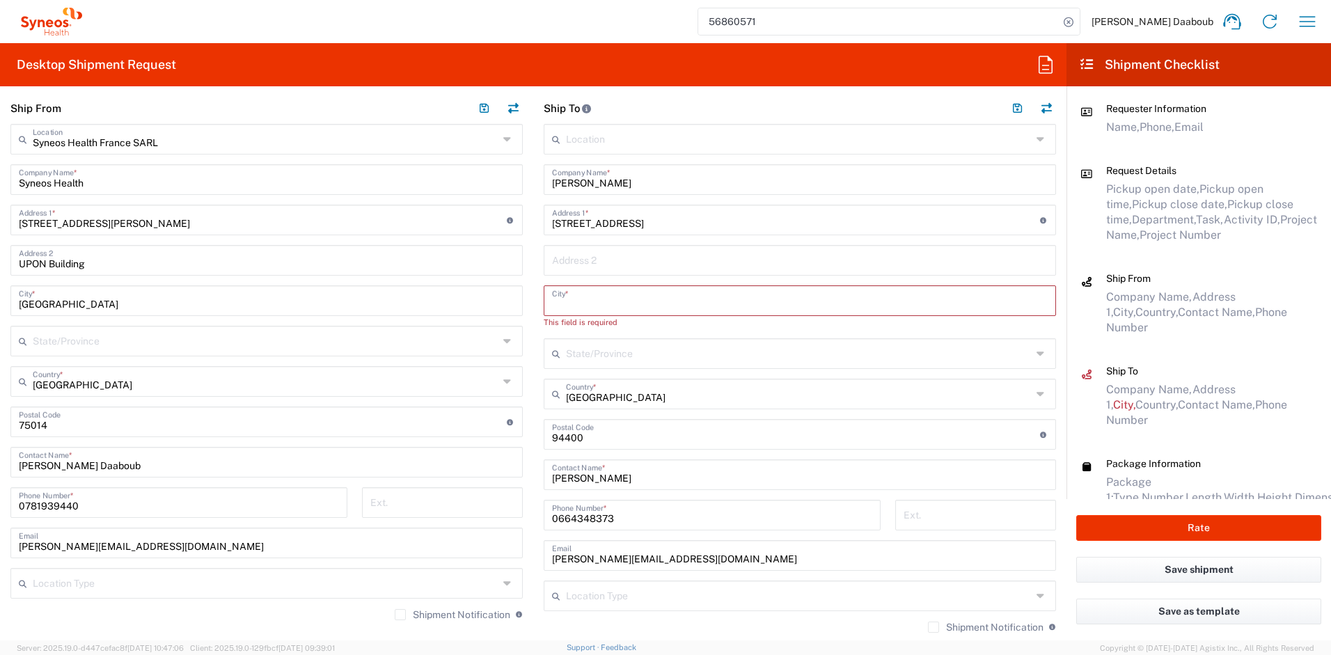
click at [598, 308] on input "text" at bounding box center [800, 299] width 496 height 24
paste input "Vitry-Sur-Seine"
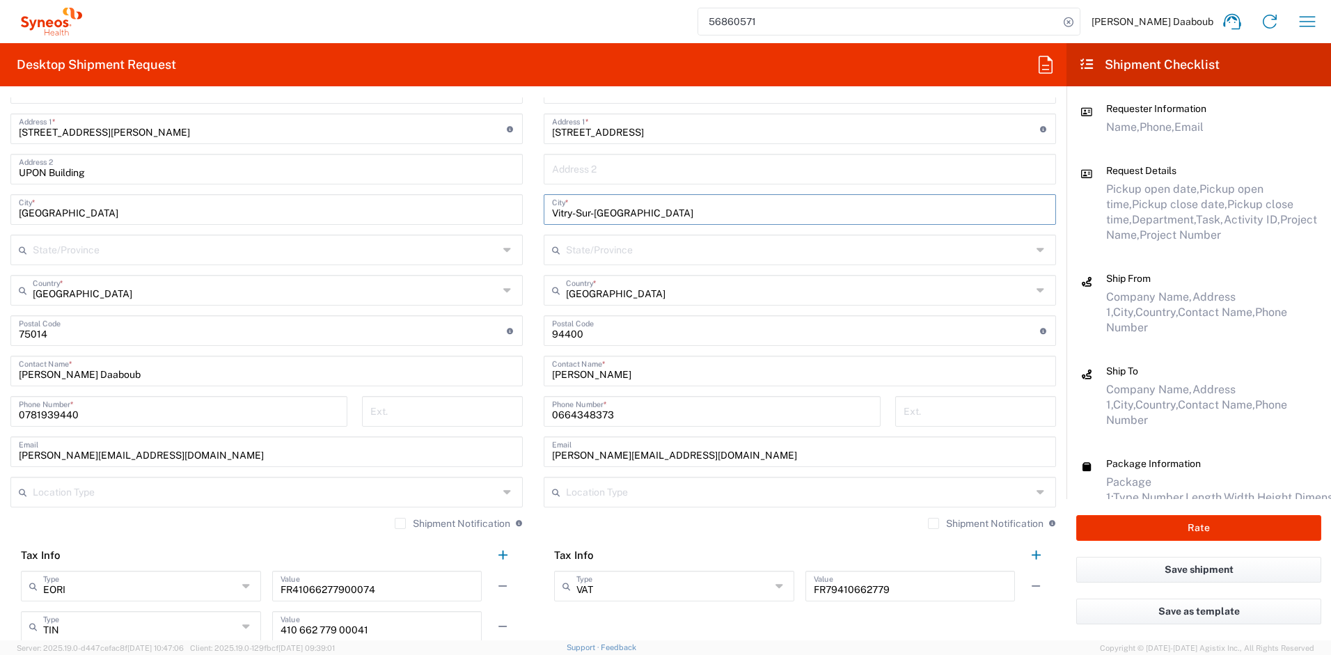
scroll to position [713, 0]
type input "Vitry-Sur-Seine"
click at [590, 158] on input "text" at bounding box center [800, 166] width 496 height 24
paste input "RDC Gauche"
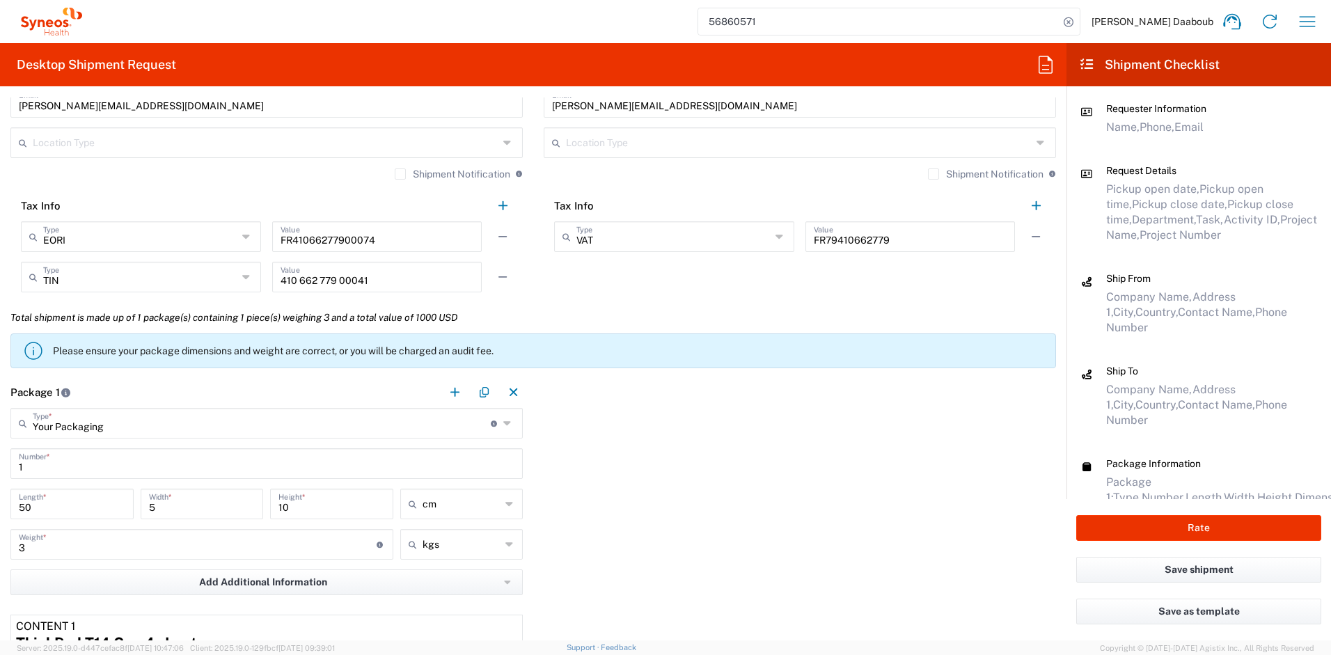
scroll to position [1421, 0]
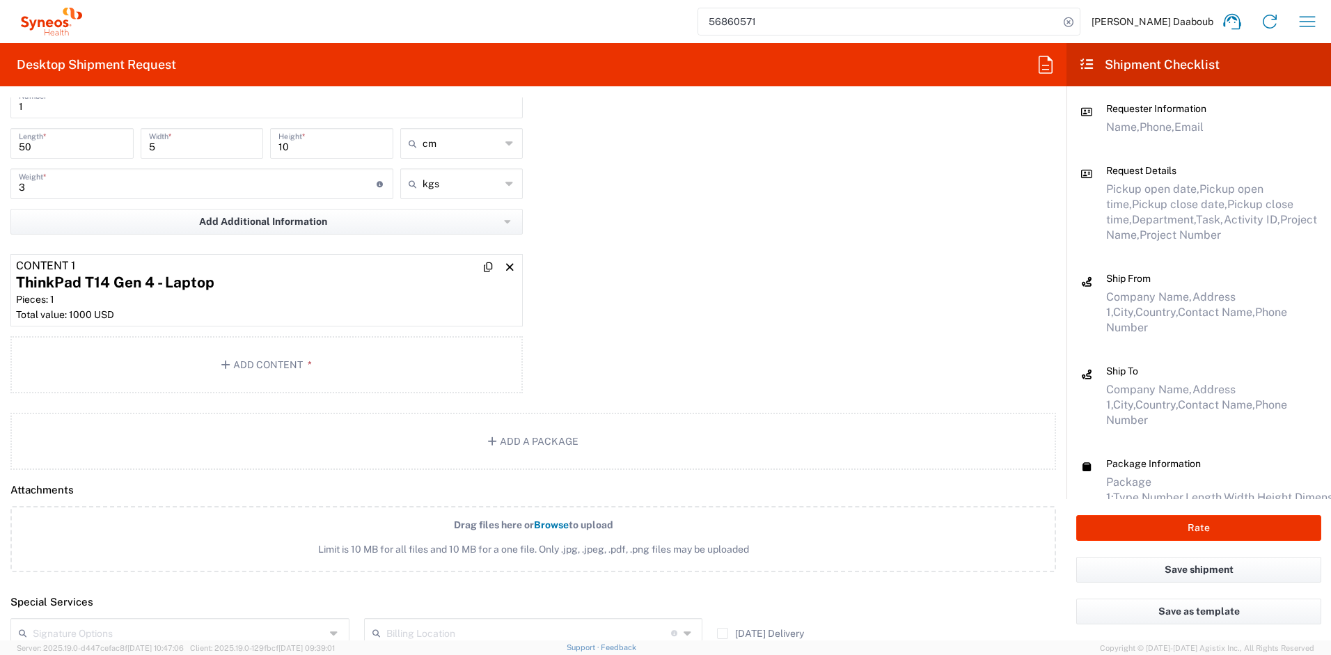
type input "RDC Gauche"
click at [242, 285] on div "ThinkPad T14 Gen 4 - Laptop" at bounding box center [266, 282] width 501 height 21
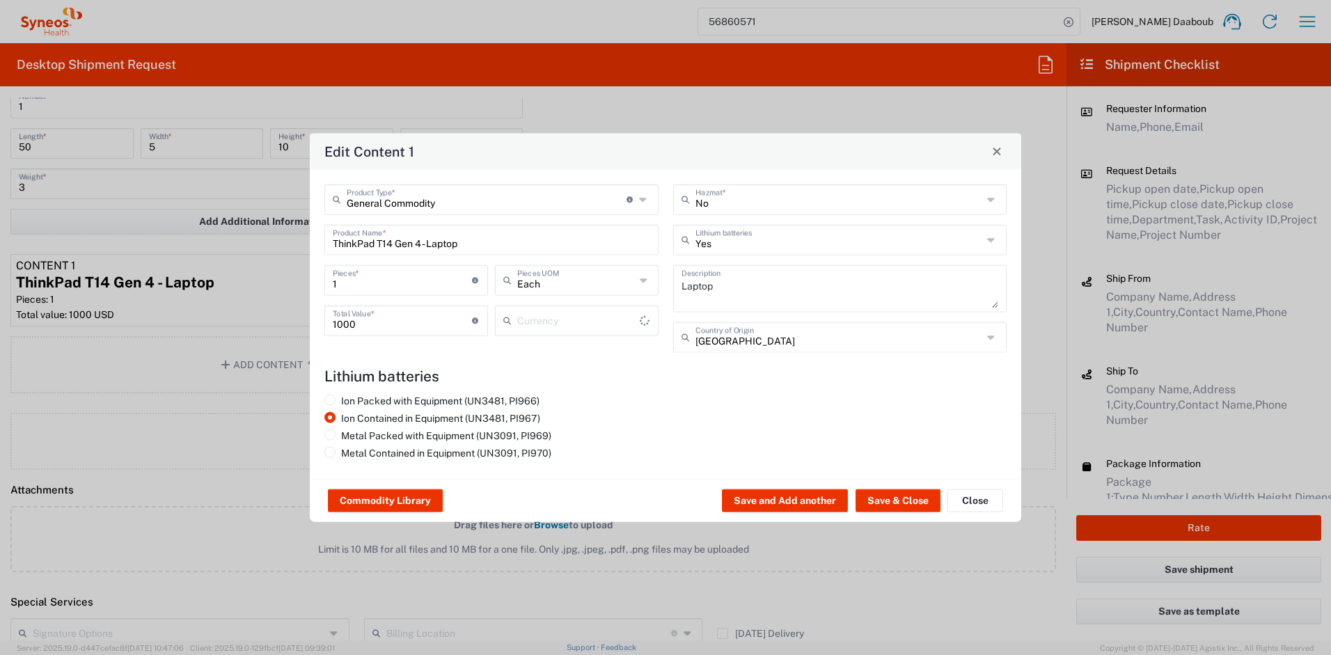
type input "US Dollar"
click at [425, 247] on input "ThinkPad T14 Gen 4 - Laptop" at bounding box center [491, 238] width 317 height 24
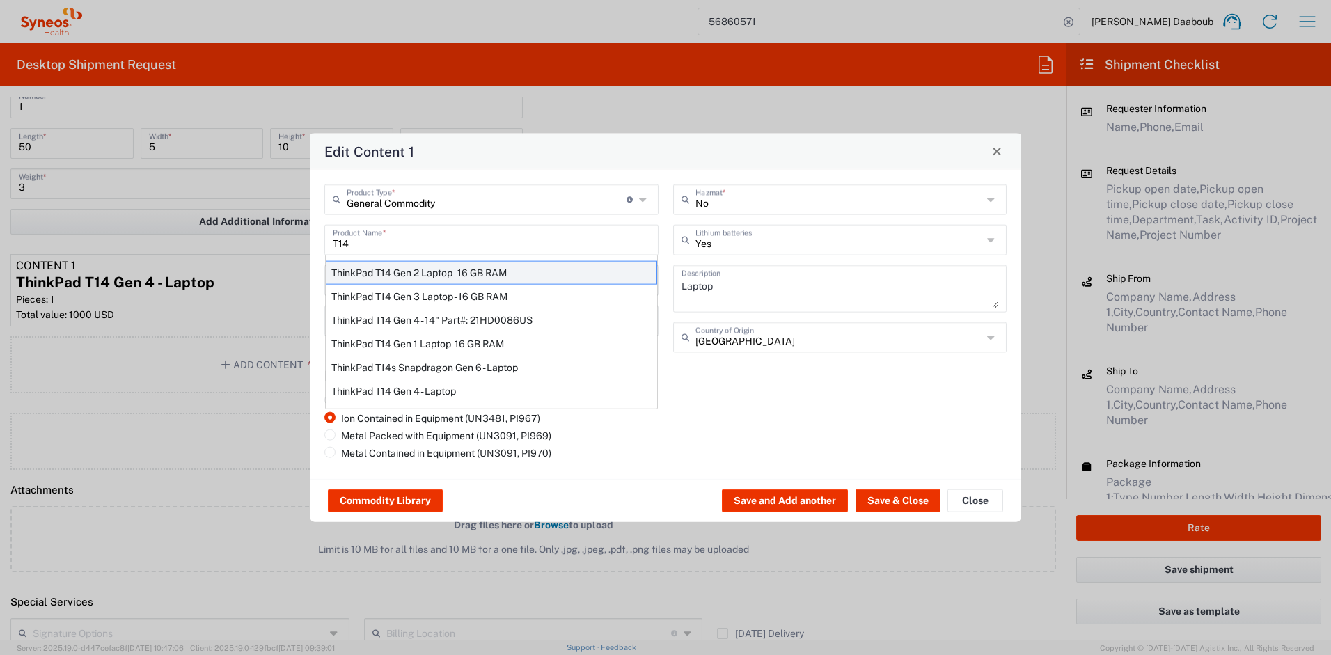
click at [450, 275] on div "ThinkPad T14 Gen 2 Laptop - 16 GB RAM" at bounding box center [491, 272] width 331 height 24
type input "ThinkPad T14 Gen 2 Laptop - 16 GB RAM"
type textarea "Intel Core i7-1156G7 vProÂ® Processor - 14"- 16 GB RAM - 512 GB SSD"
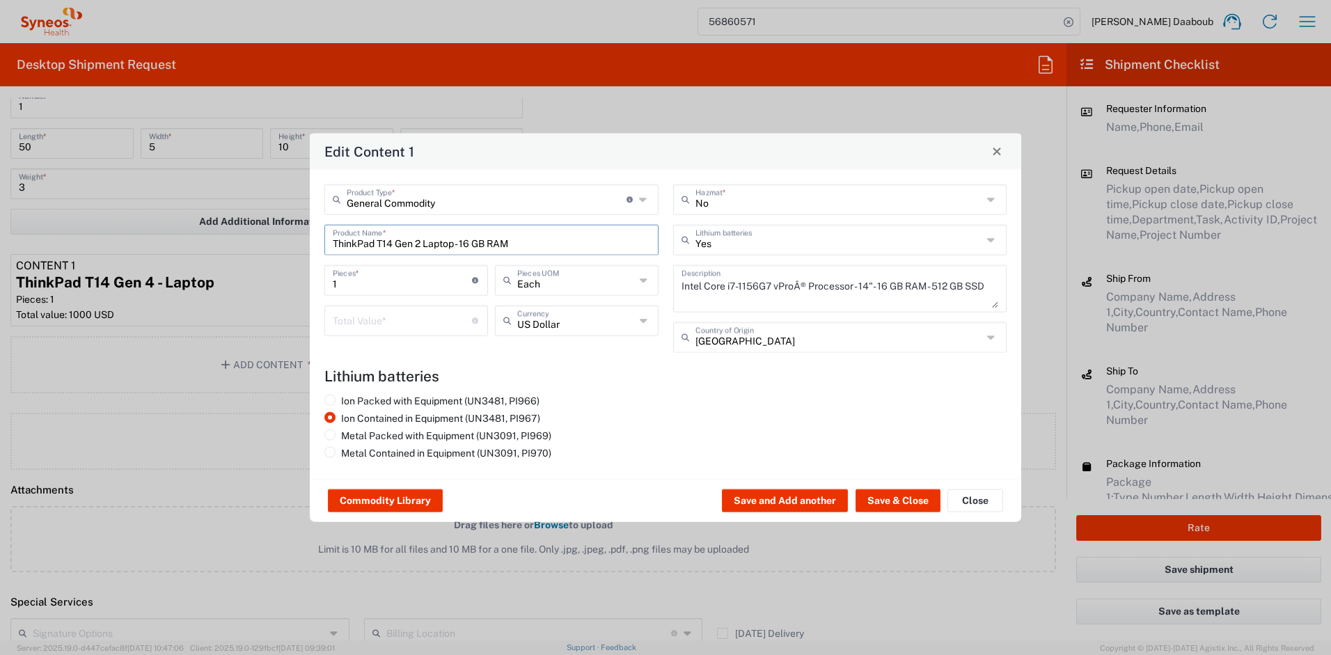
click at [391, 317] on input "number" at bounding box center [402, 319] width 139 height 24
type input "500"
click at [891, 493] on button "Save & Close" at bounding box center [897, 500] width 85 height 22
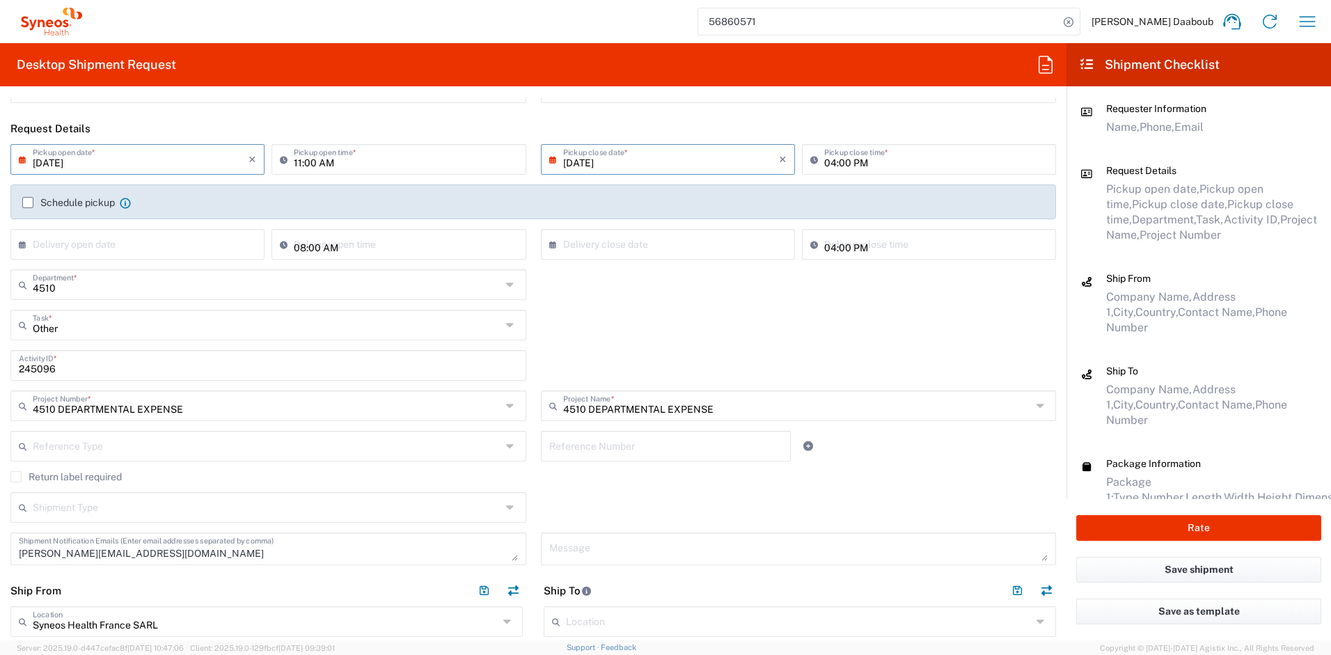
scroll to position [0, 0]
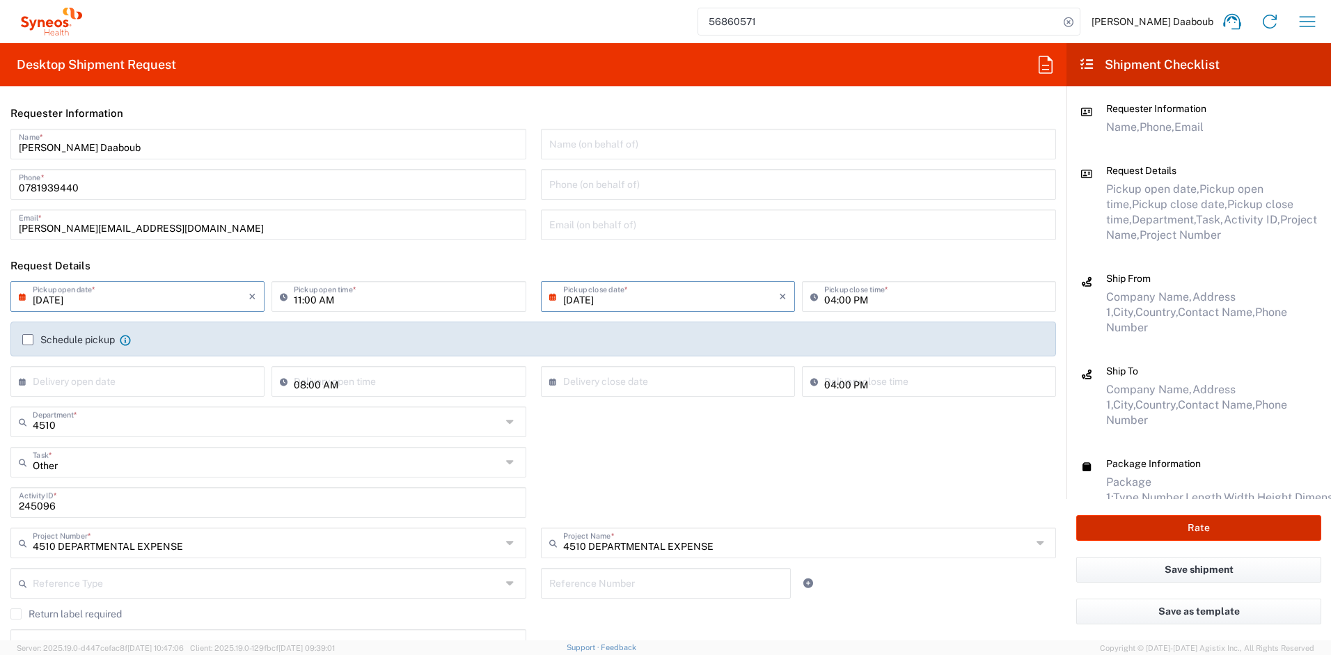
click at [1162, 528] on button "Rate" at bounding box center [1198, 528] width 245 height 26
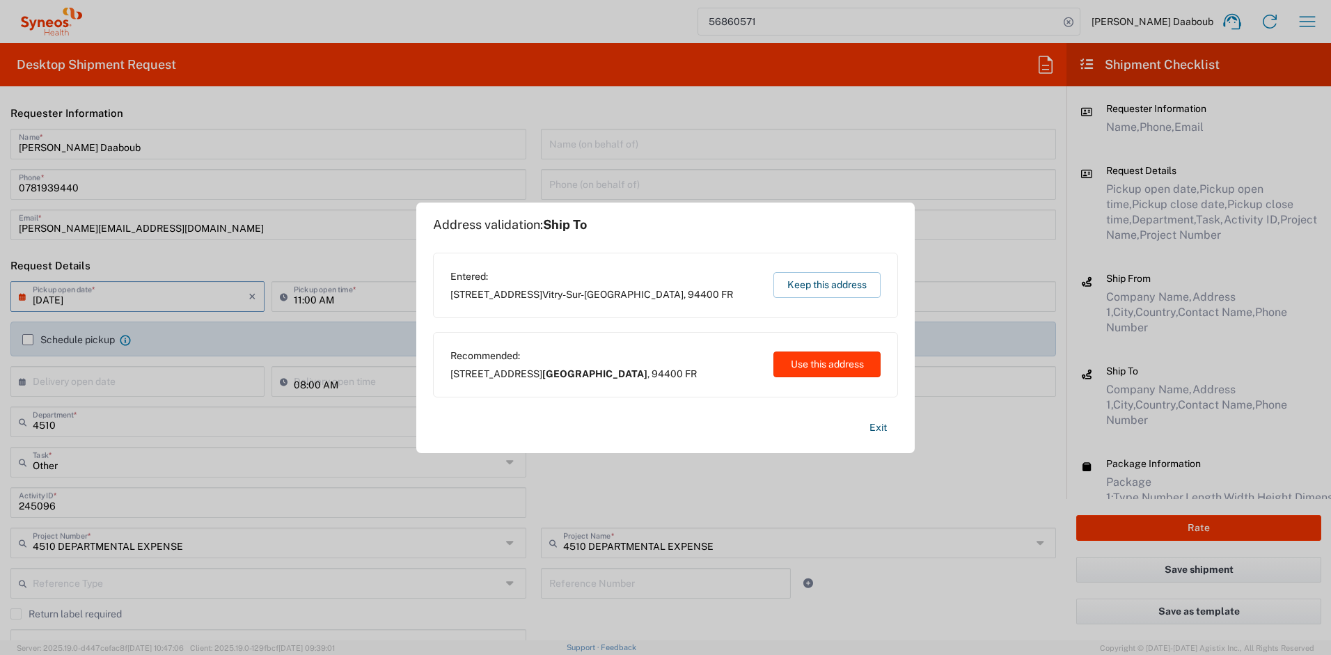
click at [814, 363] on button "Use this address" at bounding box center [826, 364] width 107 height 26
type input "Vitry-sur-Seine"
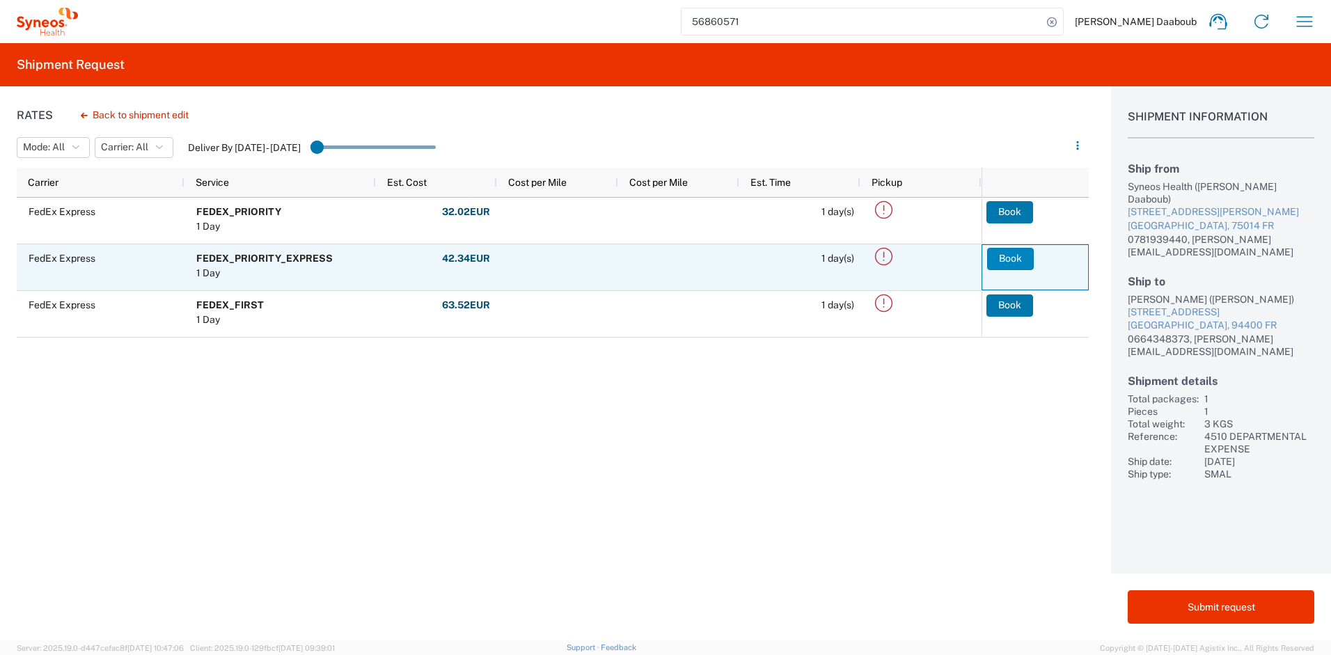
click at [1007, 257] on button "Book" at bounding box center [1010, 259] width 47 height 22
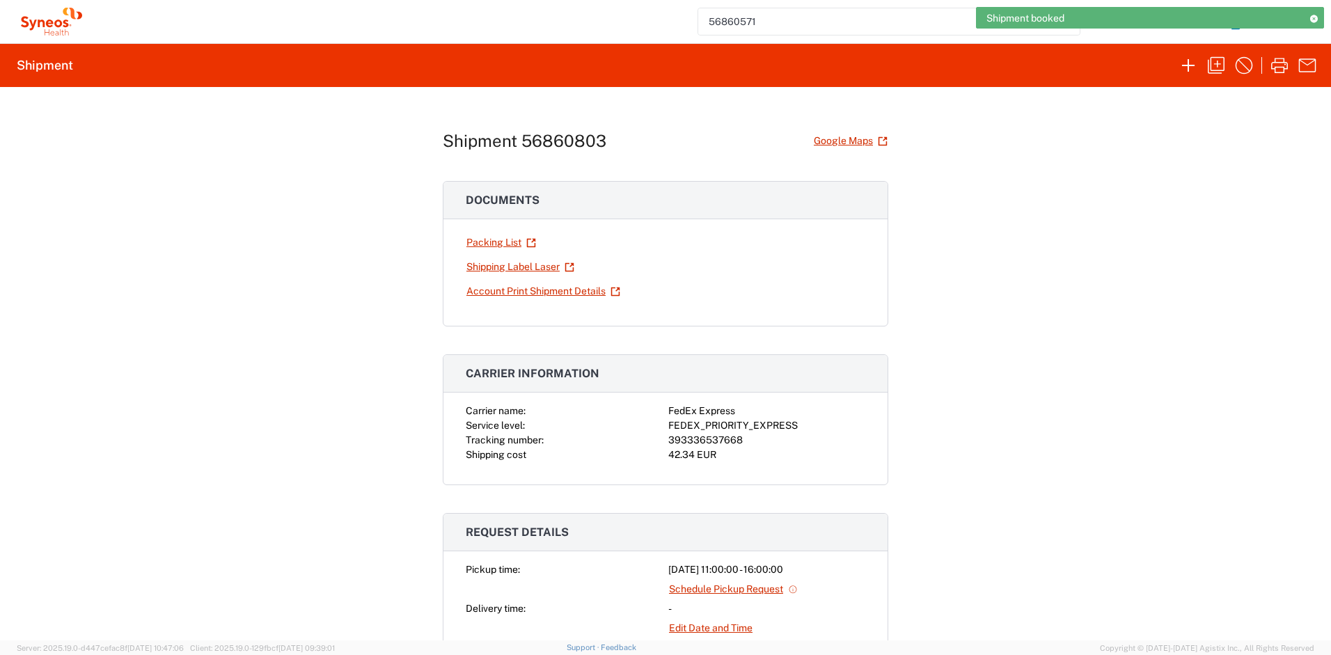
click at [701, 433] on div "393336537668" at bounding box center [766, 440] width 197 height 15
click at [699, 439] on div "393336537668" at bounding box center [766, 440] width 197 height 15
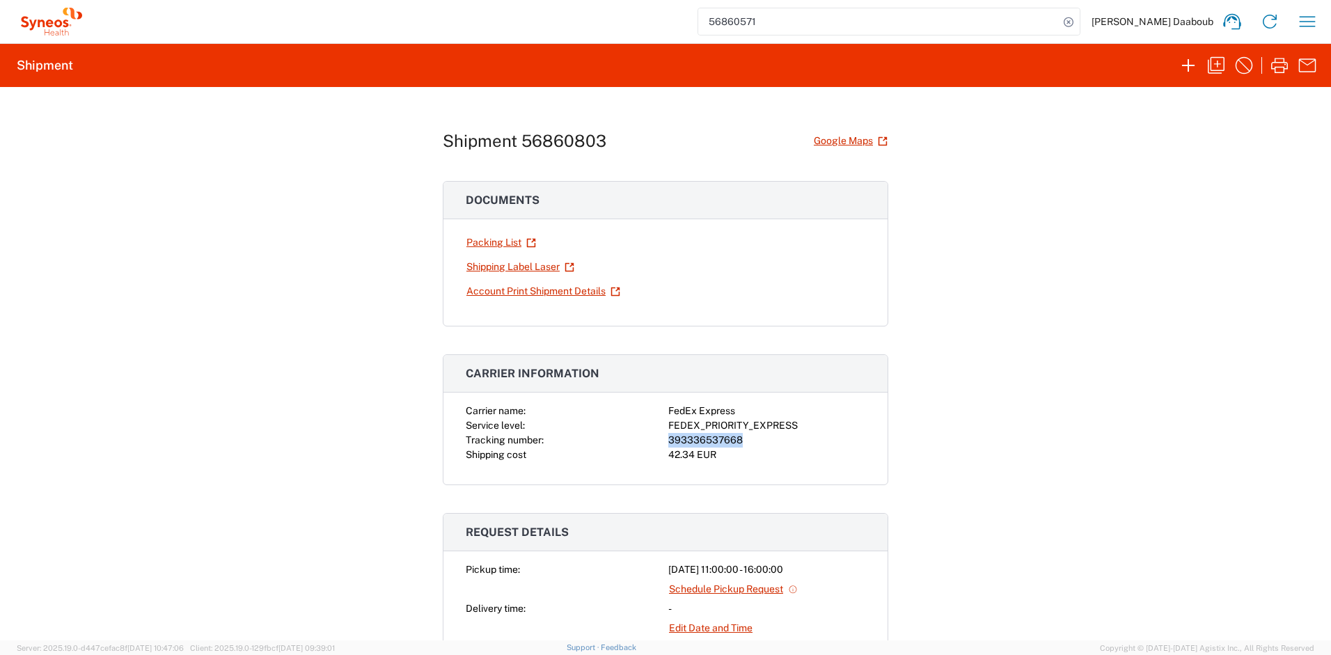
copy div "393336537668"
click at [509, 269] on link "Shipping Label Laser" at bounding box center [520, 267] width 109 height 24
click at [640, 465] on div "Carrier name: FedEx Express Service level: FEDEX_PRIORITY_EXPRESS Tracking numb…" at bounding box center [665, 444] width 444 height 81
click at [799, 21] on input "56860571" at bounding box center [878, 21] width 361 height 26
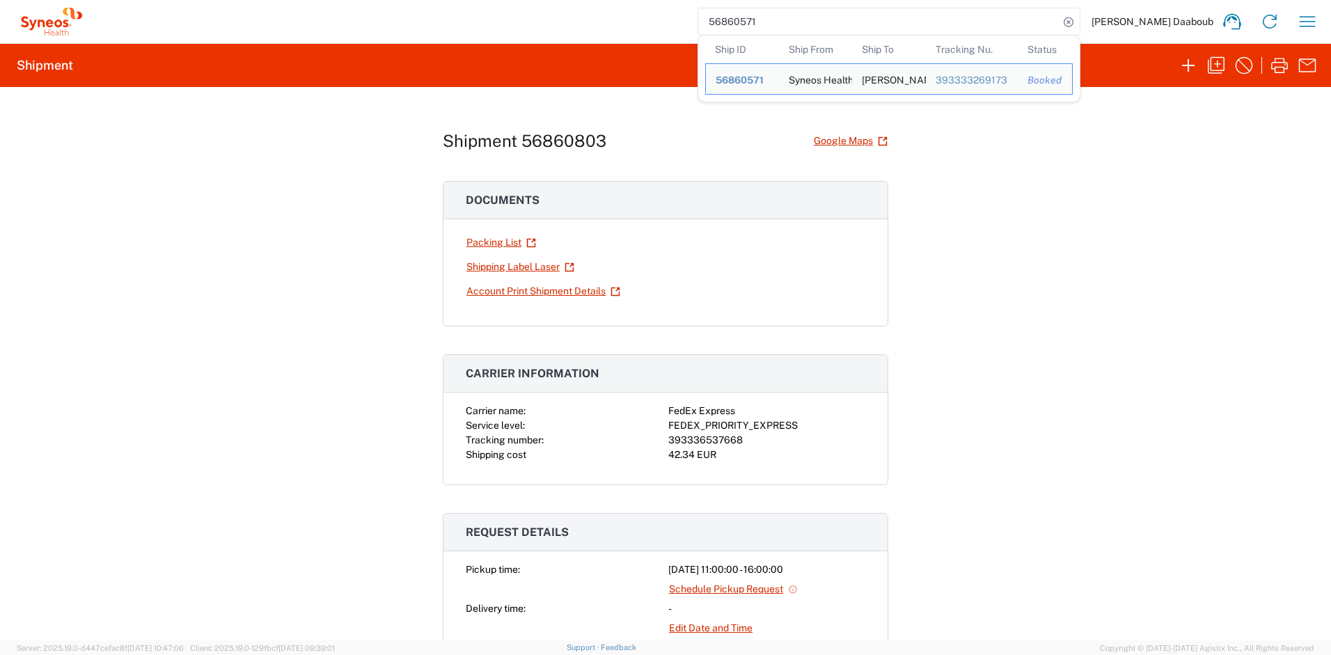
click at [799, 24] on input "56860571" at bounding box center [878, 21] width 361 height 26
click at [800, 22] on input "56860571" at bounding box center [878, 21] width 361 height 26
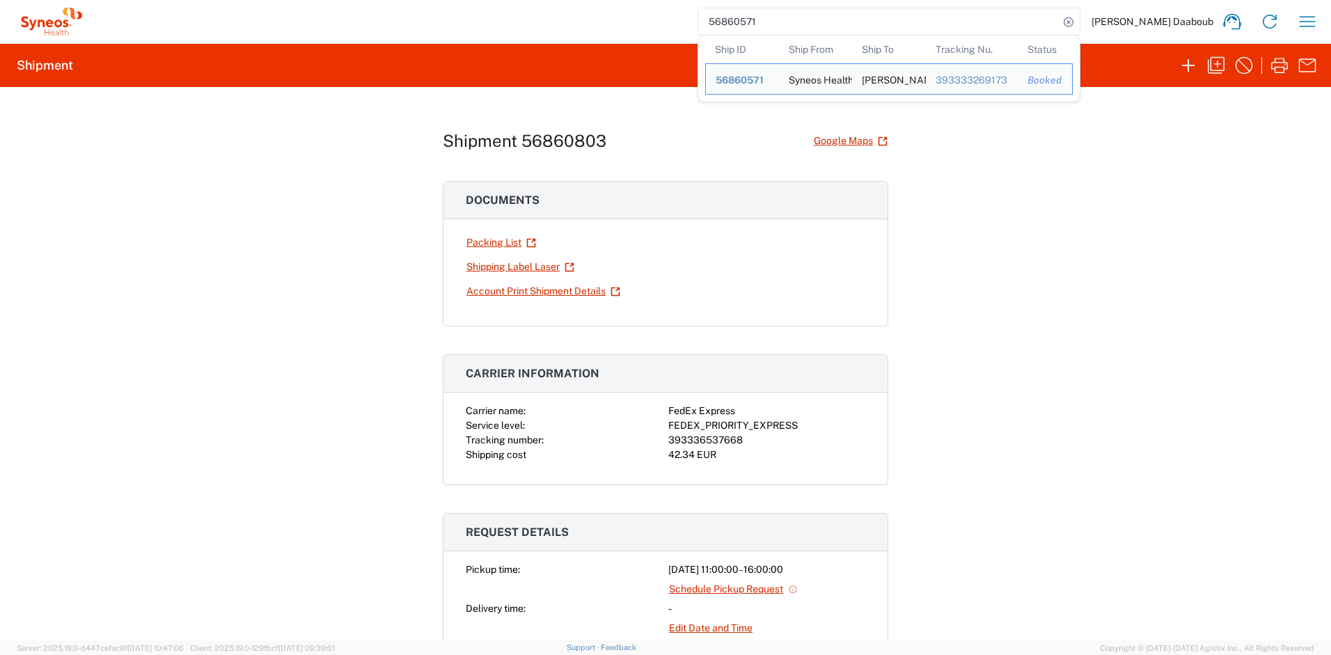
paste input "18935"
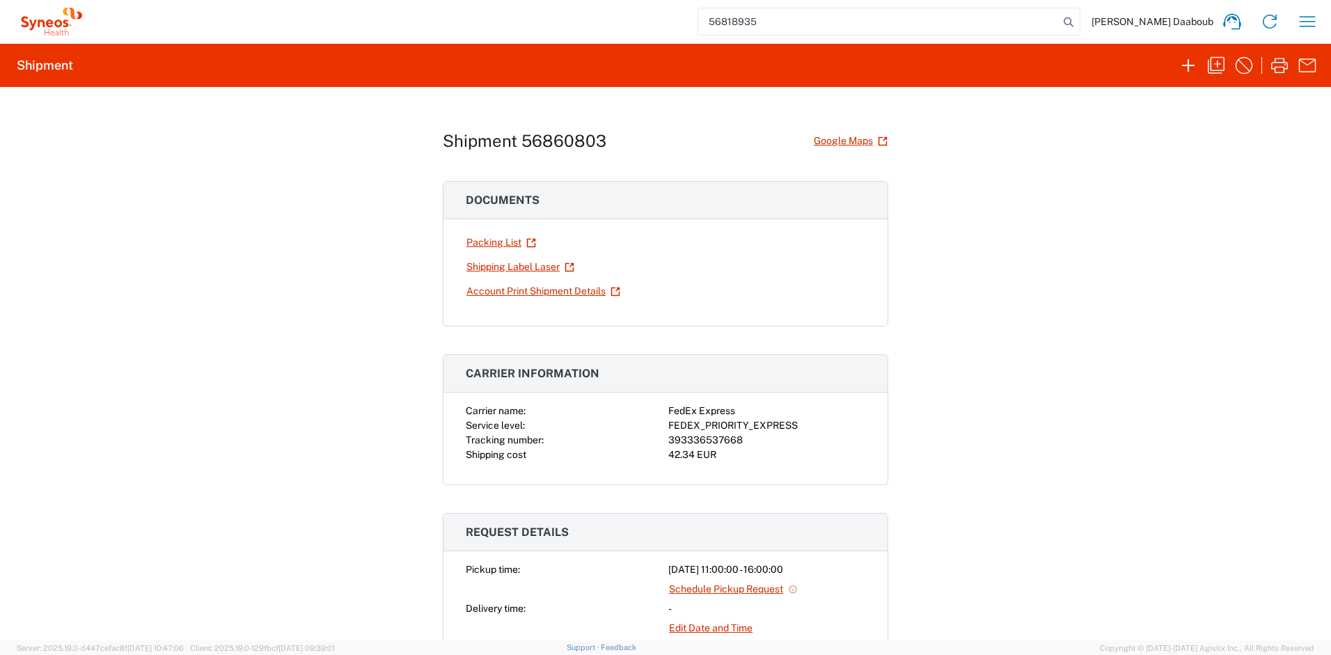
type input "56818935"
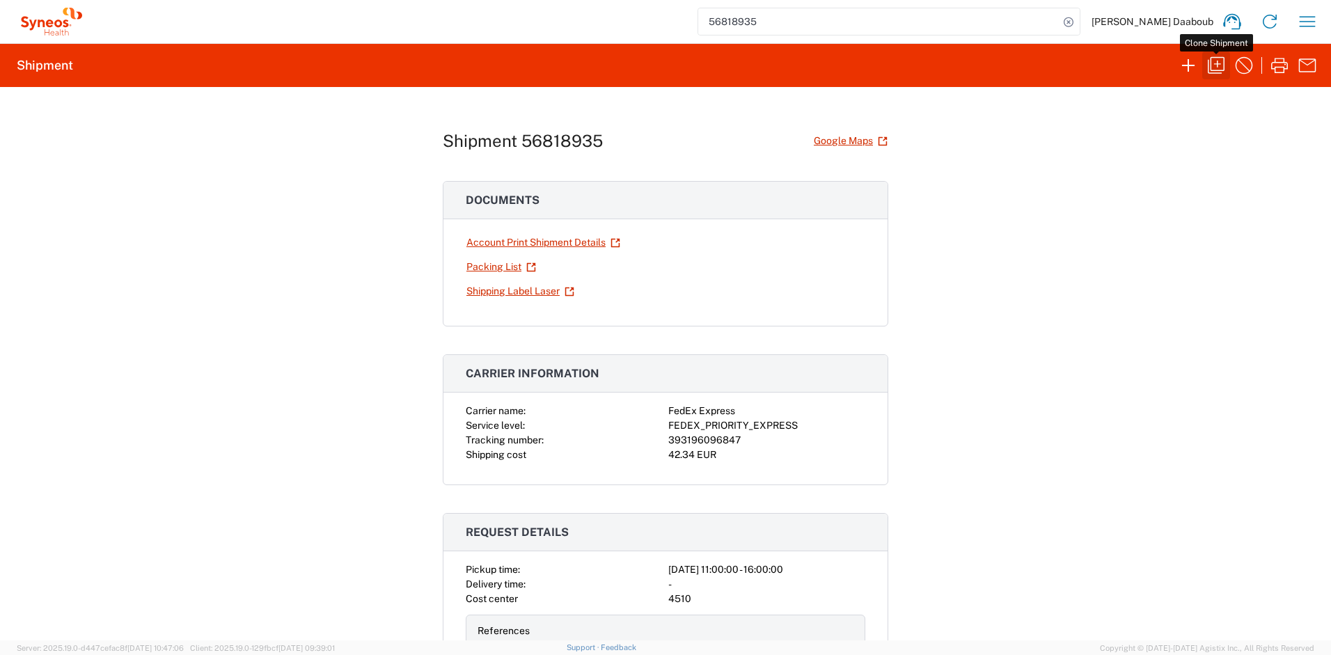
click at [1217, 75] on icon "button" at bounding box center [1216, 65] width 22 height 22
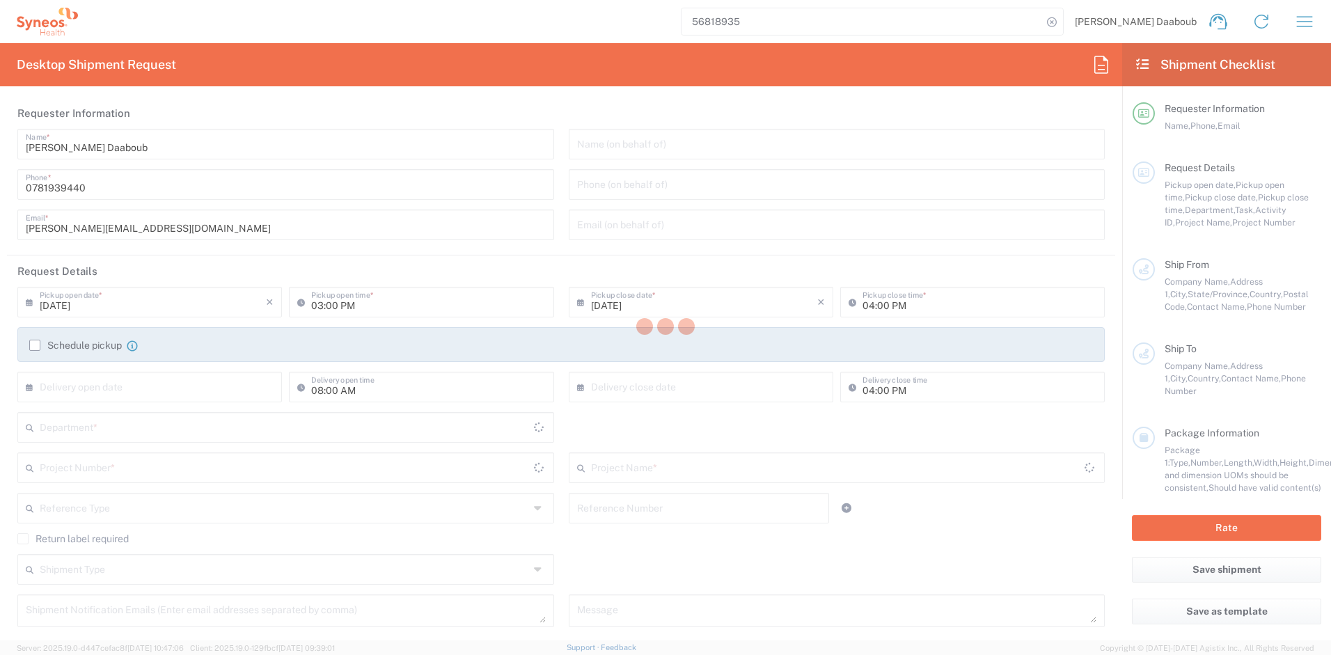
type input "11:00 AM"
type input "Task"
type input "Break/Fix"
type textarea "[PERSON_NAME][EMAIL_ADDRESS][DOMAIN_NAME]"
type input "Syneos Health France SARL"
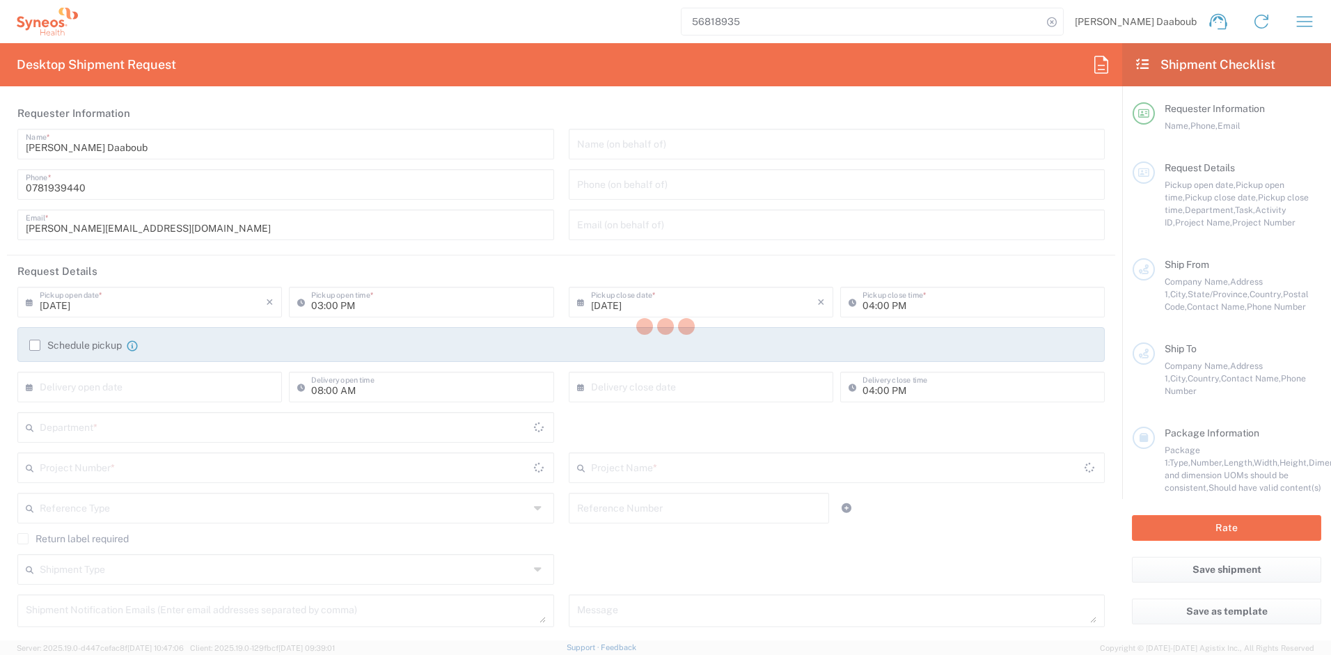
type input "Syneos Health"
type input "[STREET_ADDRESS][PERSON_NAME]"
type input "UPON Building"
type input "[GEOGRAPHIC_DATA]"
type input "France"
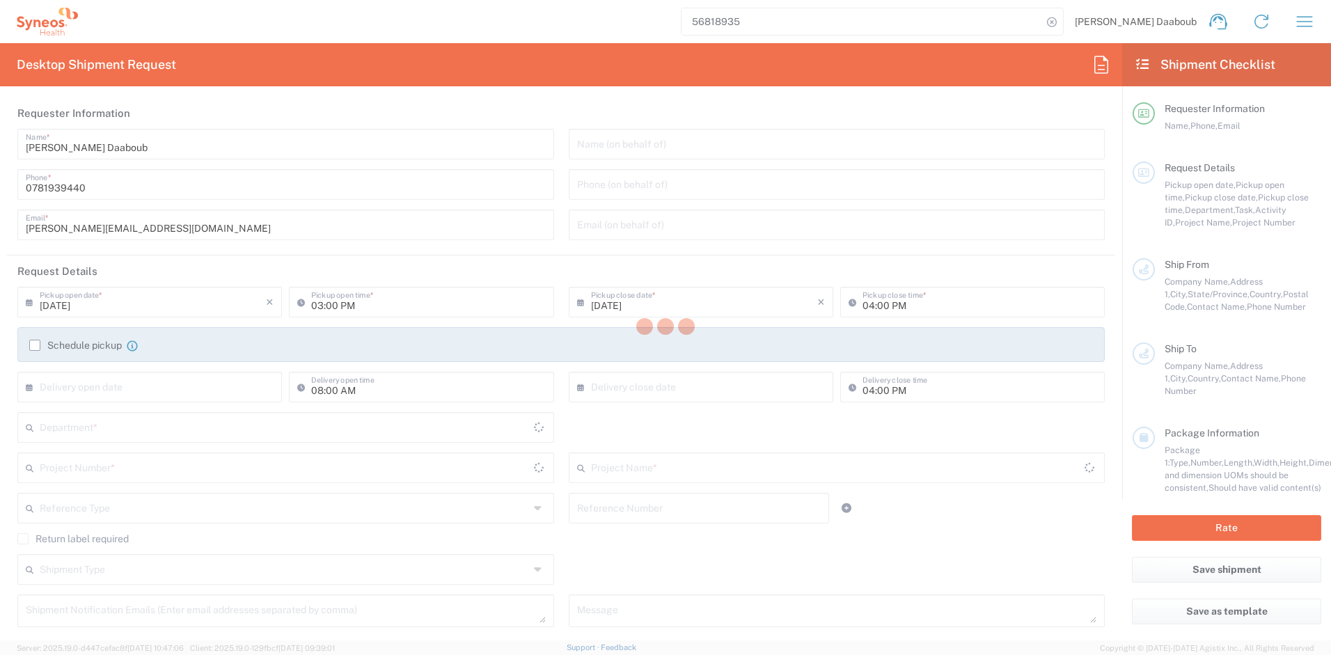
type input "75014"
type input "[PERSON_NAME] Daaboub"
type input "0781939440"
type input "[PERSON_NAME][EMAIL_ADDRESS][DOMAIN_NAME]"
type input "Maelle Allano"
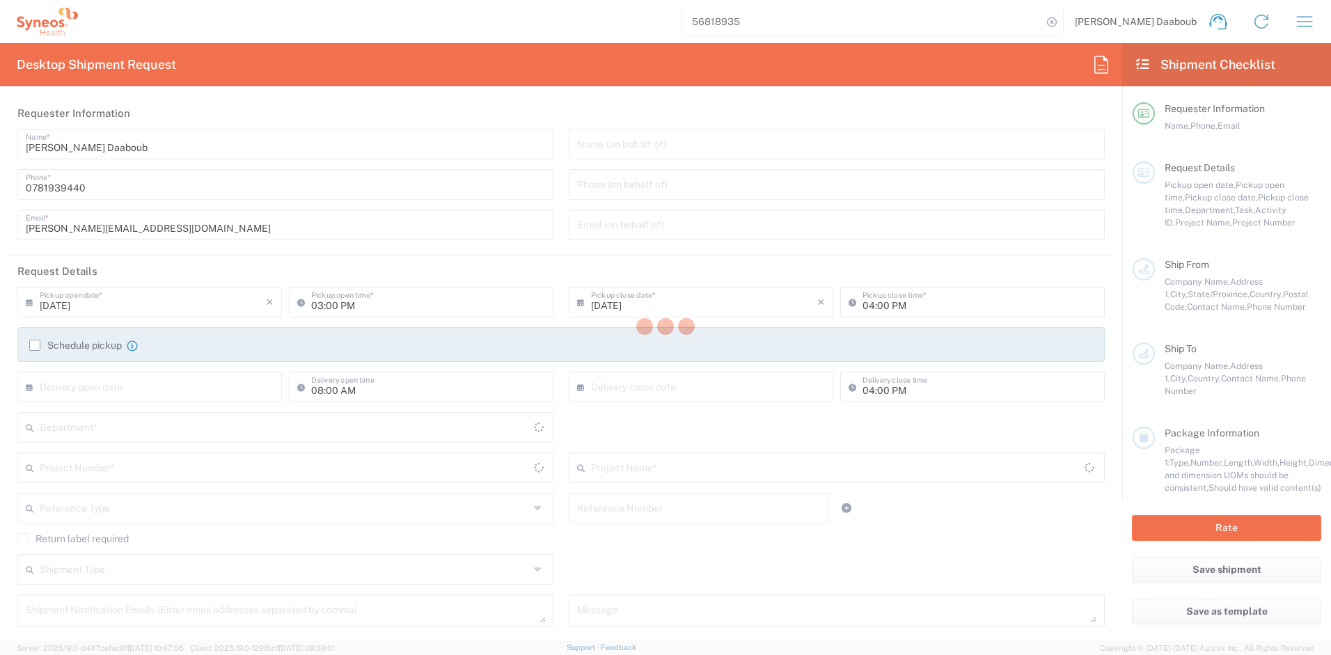
type input "69 Rue Du Temple De Blosne Bretagne"
type input "Saint-Jacques-de-la-Lande"
type input "France"
type input "35136"
type input "Maelle Allano"
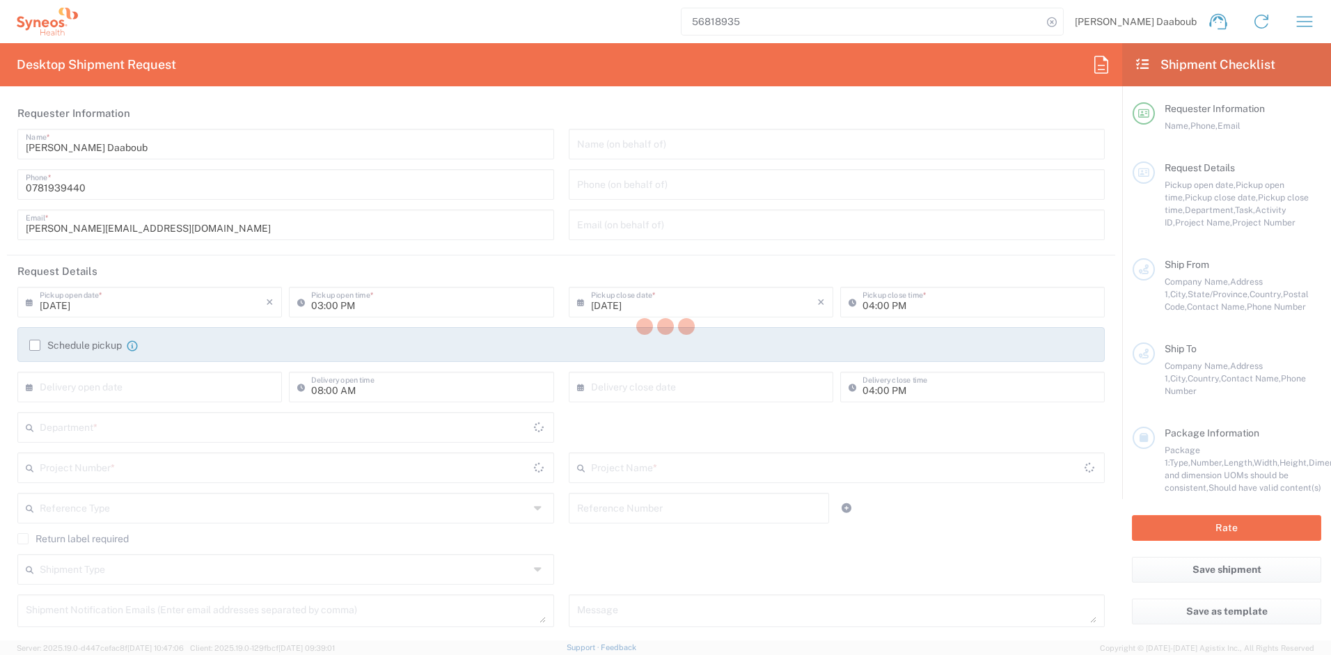
type input "+33 7 69810589"
type input "m.allano@yahoo.com"
type input "Sender/Shipper"
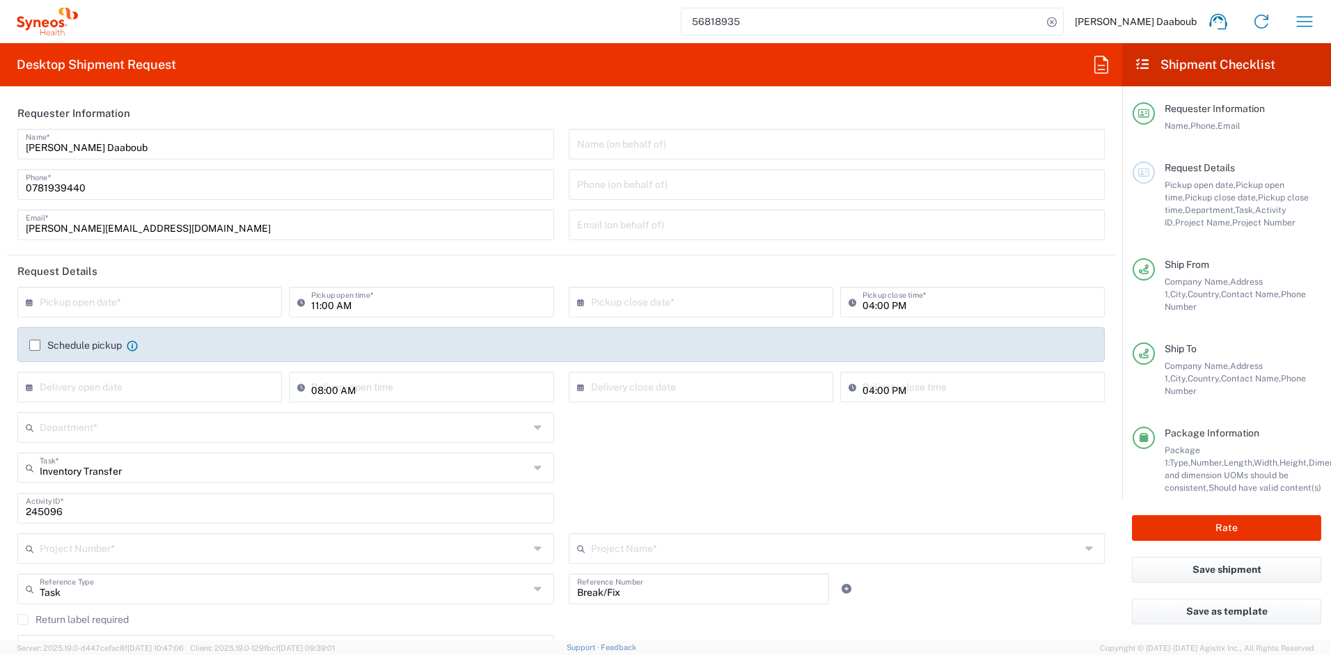
type input "Your Packaging"
type input "Bretagne"
type input "4510 DEPARTMENTAL EXPENSE"
click at [186, 298] on input "text" at bounding box center [153, 301] width 226 height 24
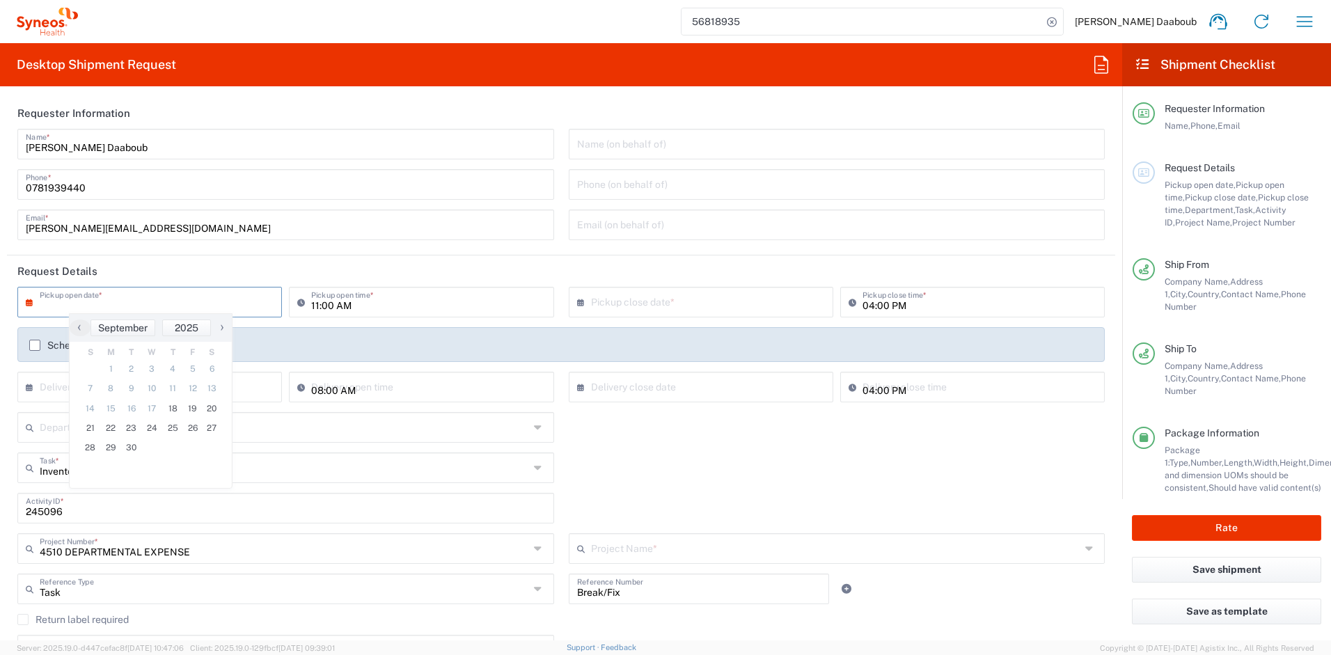
type input "4510 DEPARTMENTAL EXPENSE"
type input "4510"
click at [189, 407] on span "19" at bounding box center [192, 408] width 19 height 19
type input "09/19/2025"
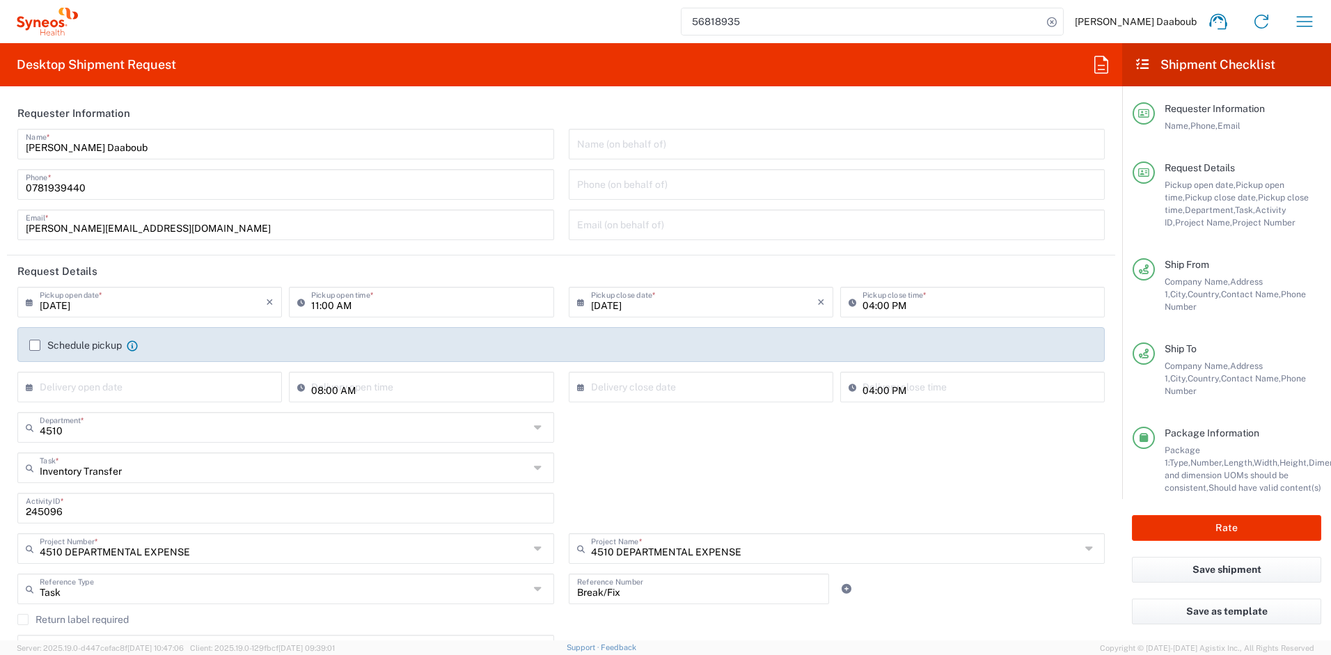
click at [34, 347] on label "Schedule pickup" at bounding box center [75, 345] width 93 height 11
click at [35, 345] on input "Schedule pickup" at bounding box center [35, 345] width 0 height 0
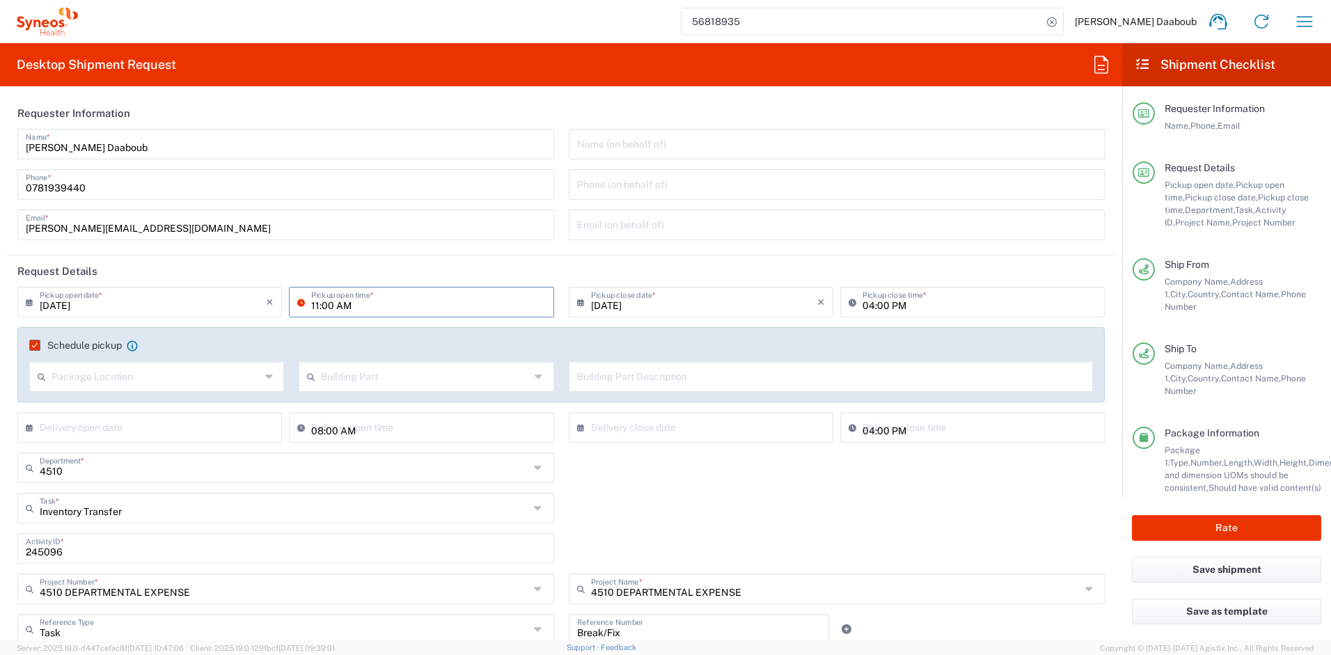
click at [311, 305] on input "11:00 AM" at bounding box center [428, 301] width 234 height 24
type input "09:00 AM"
click at [868, 302] on input "04:00 PM" at bounding box center [979, 301] width 234 height 24
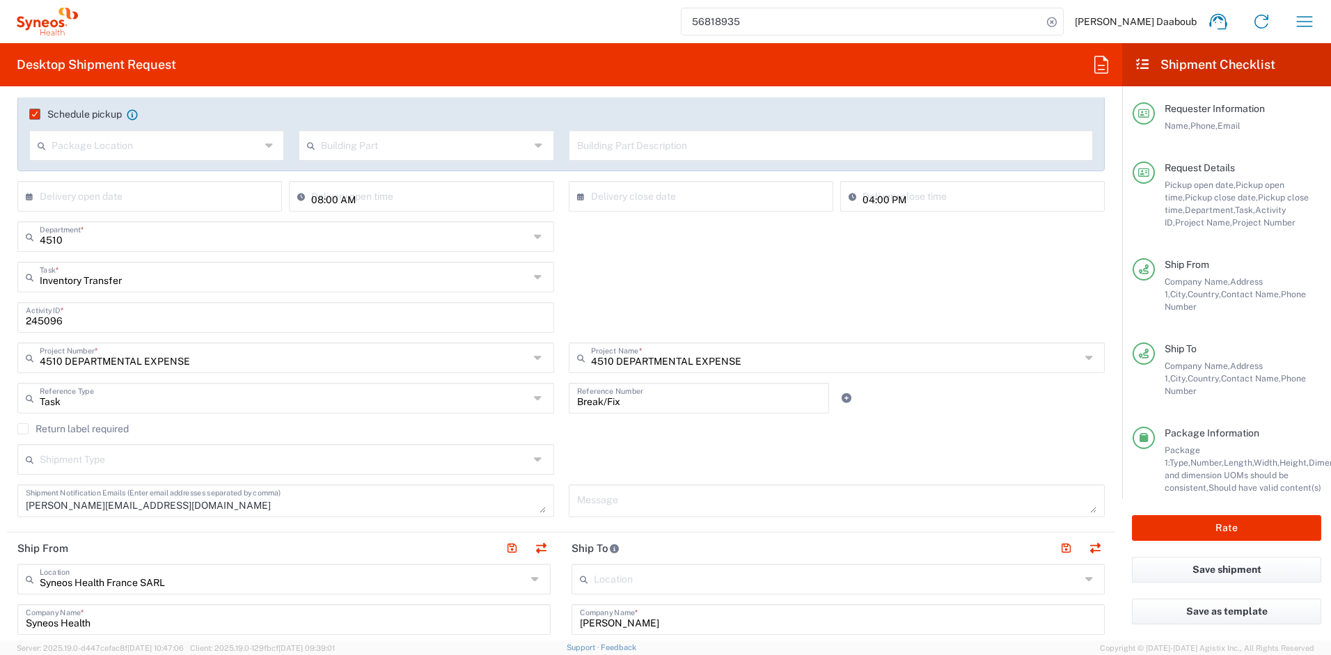
scroll to position [434, 0]
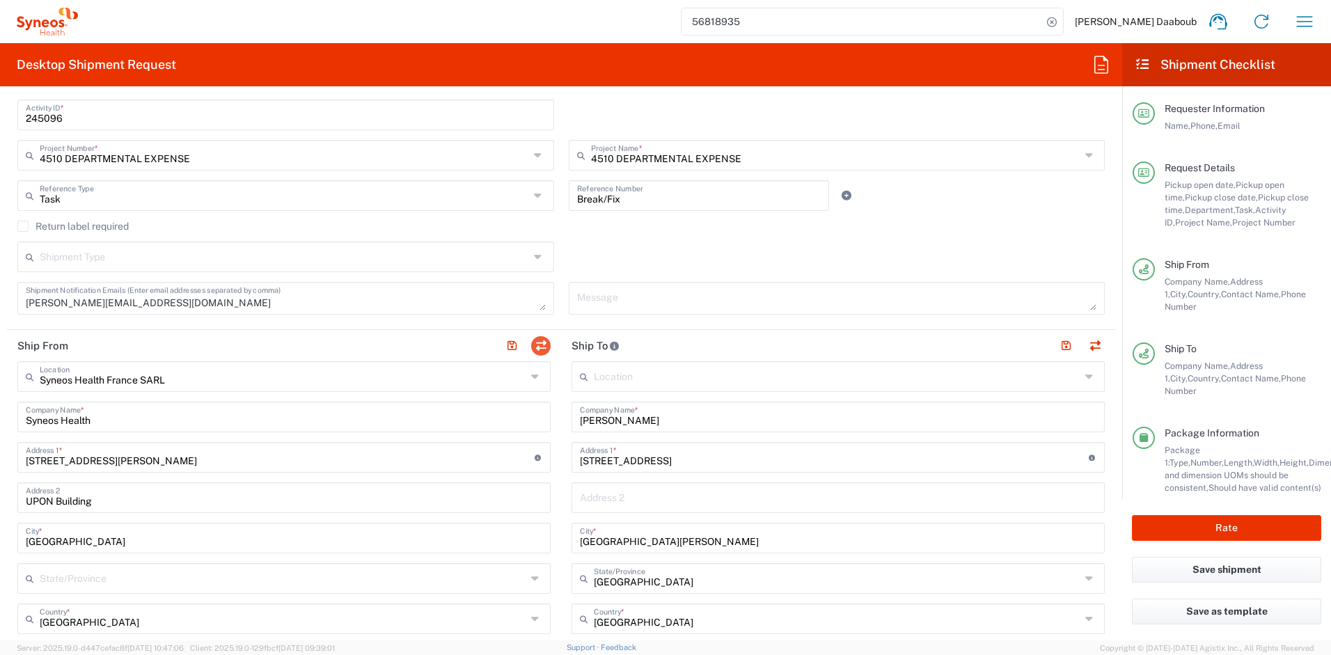
type input "03:00 PM"
click at [538, 338] on button "button" at bounding box center [540, 345] width 19 height 19
type input "Maelle Allano"
type input "69 Rue Du Temple De Blosne Bretagne"
type input "Saint-Jacques-de-la-Lande"
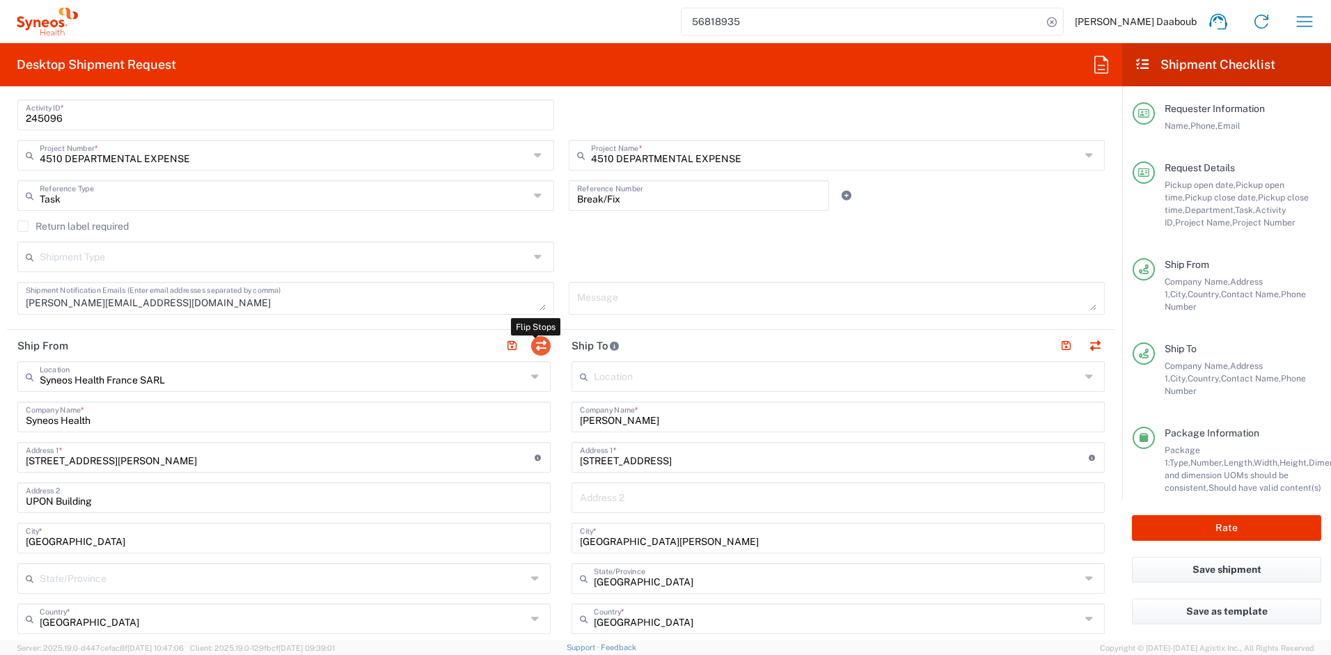
type input "Bretagne"
type input "35136"
type input "Maelle Allano"
type input "+33 7 69810589"
type input "m.allano@yahoo.com"
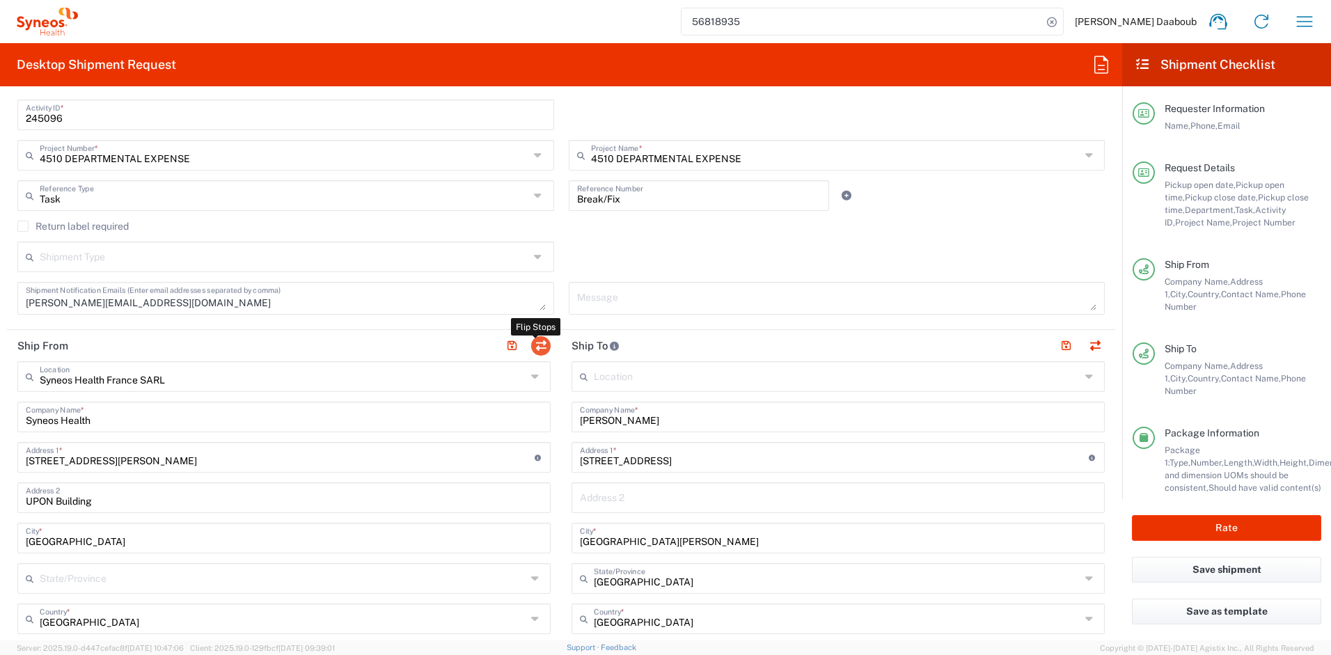
type input "Syneos Health France SARL"
type input "Syneos Health"
type input "[STREET_ADDRESS][PERSON_NAME]"
type input "UPON Building"
type input "[GEOGRAPHIC_DATA]"
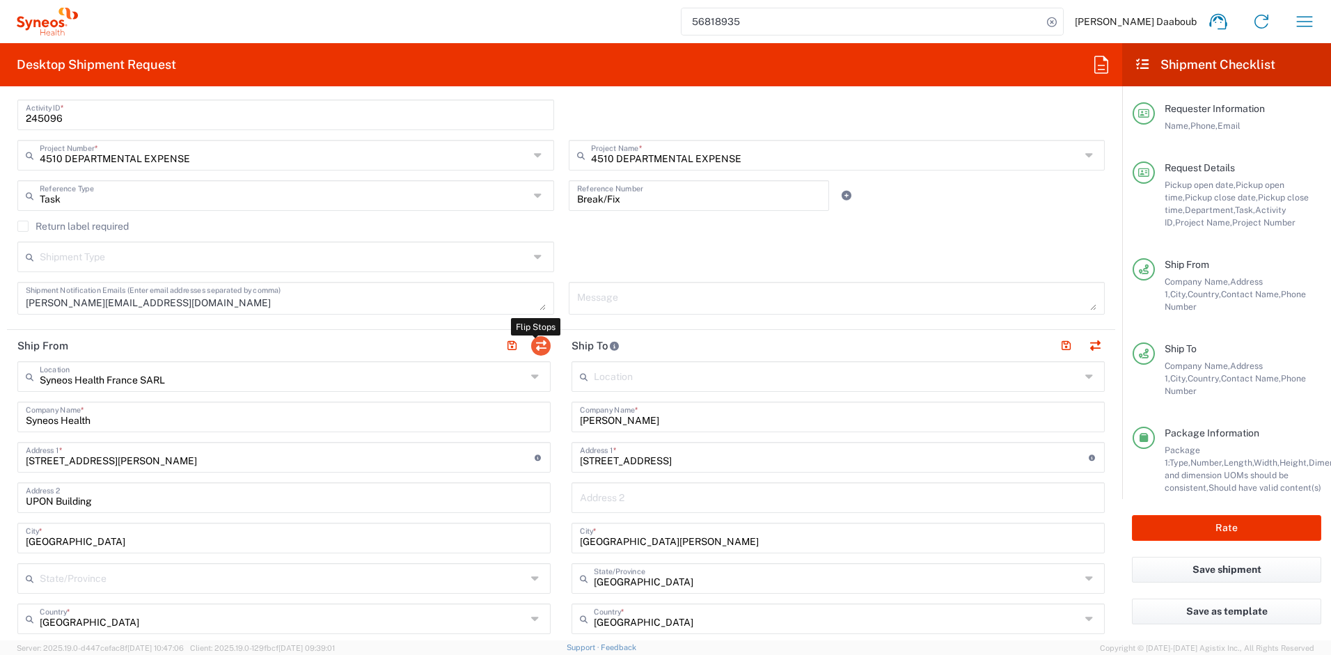
type input "75014"
type input "[PERSON_NAME] Daaboub"
type input "0781939440"
type input "[PERSON_NAME][EMAIL_ADDRESS][DOMAIN_NAME]"
type input "VAT"
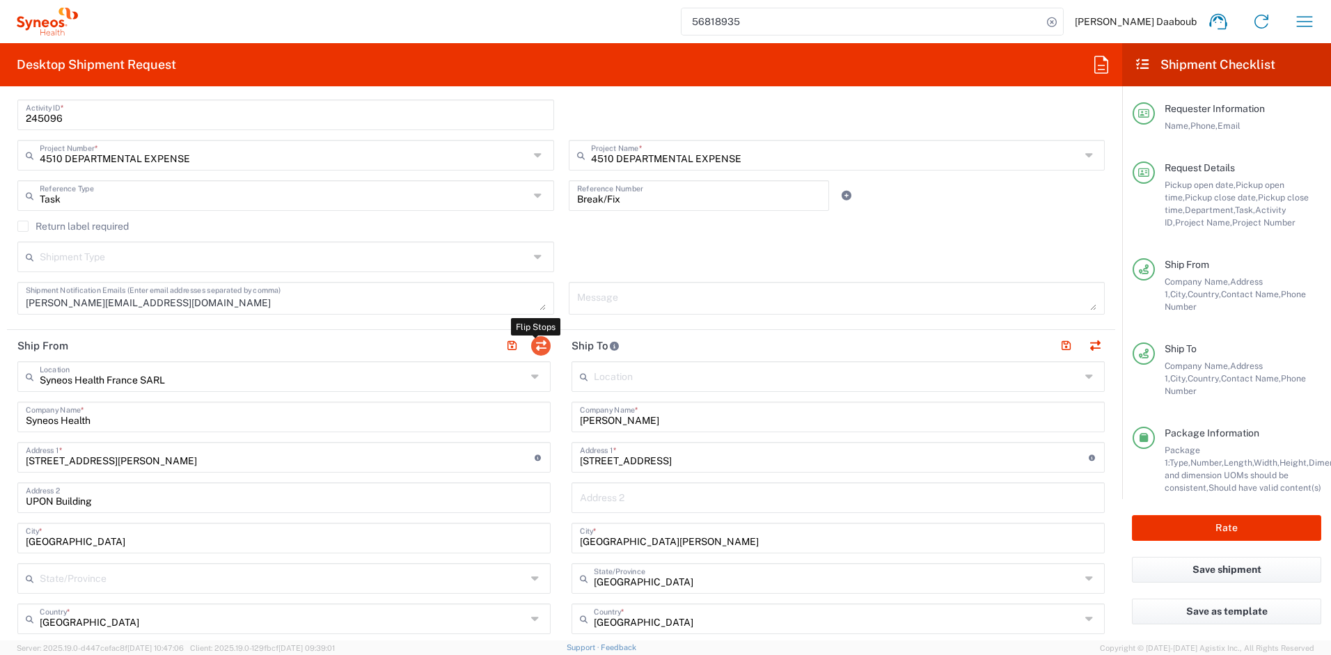
type input "FR79410662779"
type input "TIN"
type input "410 662 779 00041"
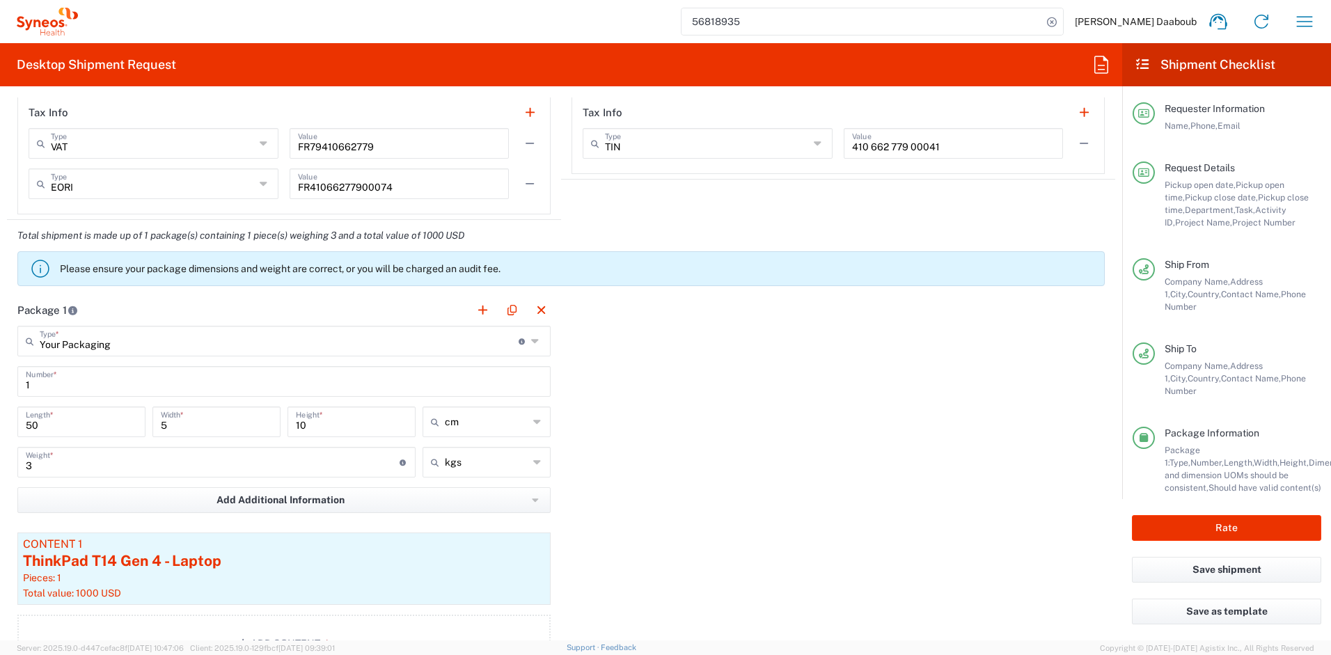
scroll to position [1395, 0]
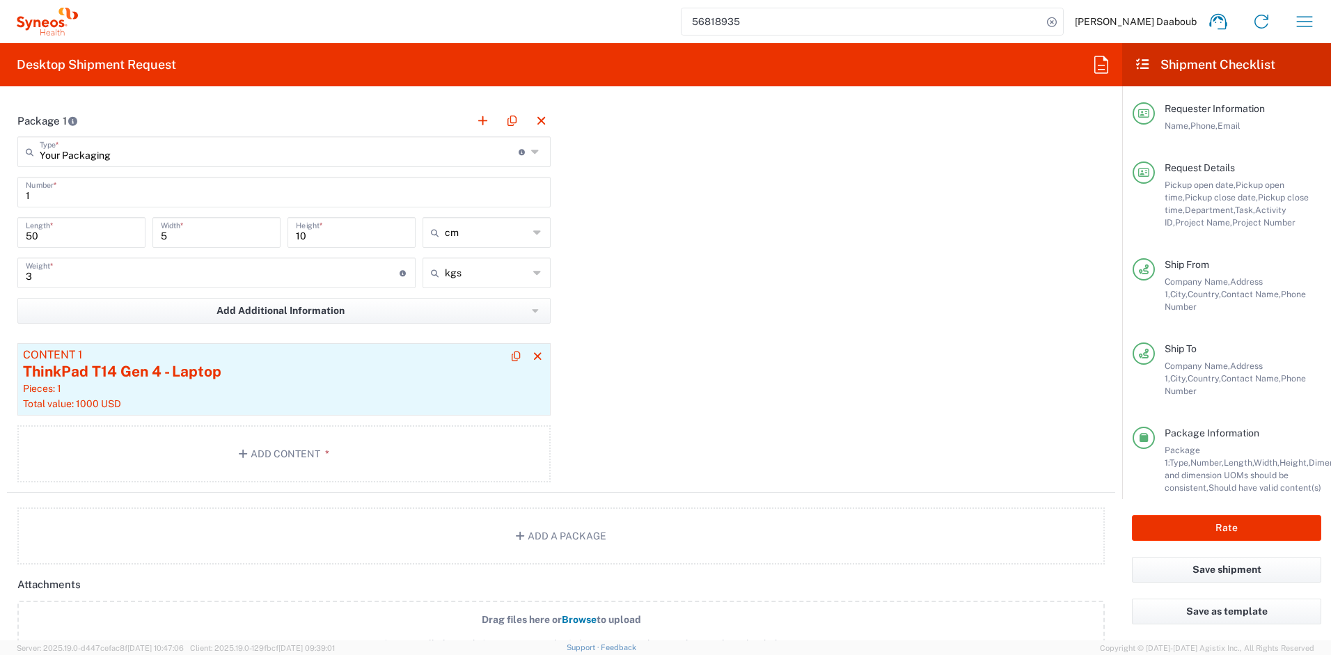
click at [269, 392] on div "Pieces: 1" at bounding box center [284, 388] width 522 height 13
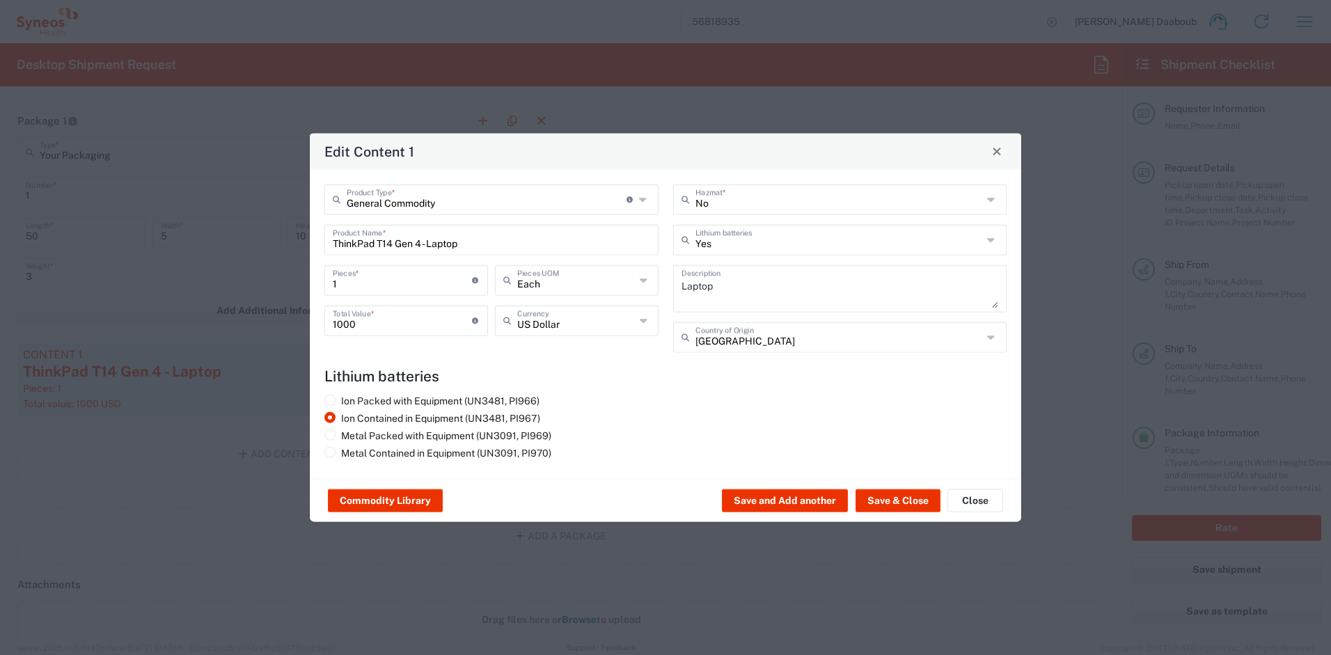
click at [388, 255] on div "General Commodity Product Type * Document: Paper document generated internally …" at bounding box center [491, 273] width 349 height 178
click at [389, 240] on input "ThinkPad T14 Gen 4 - Laptop" at bounding box center [491, 238] width 317 height 24
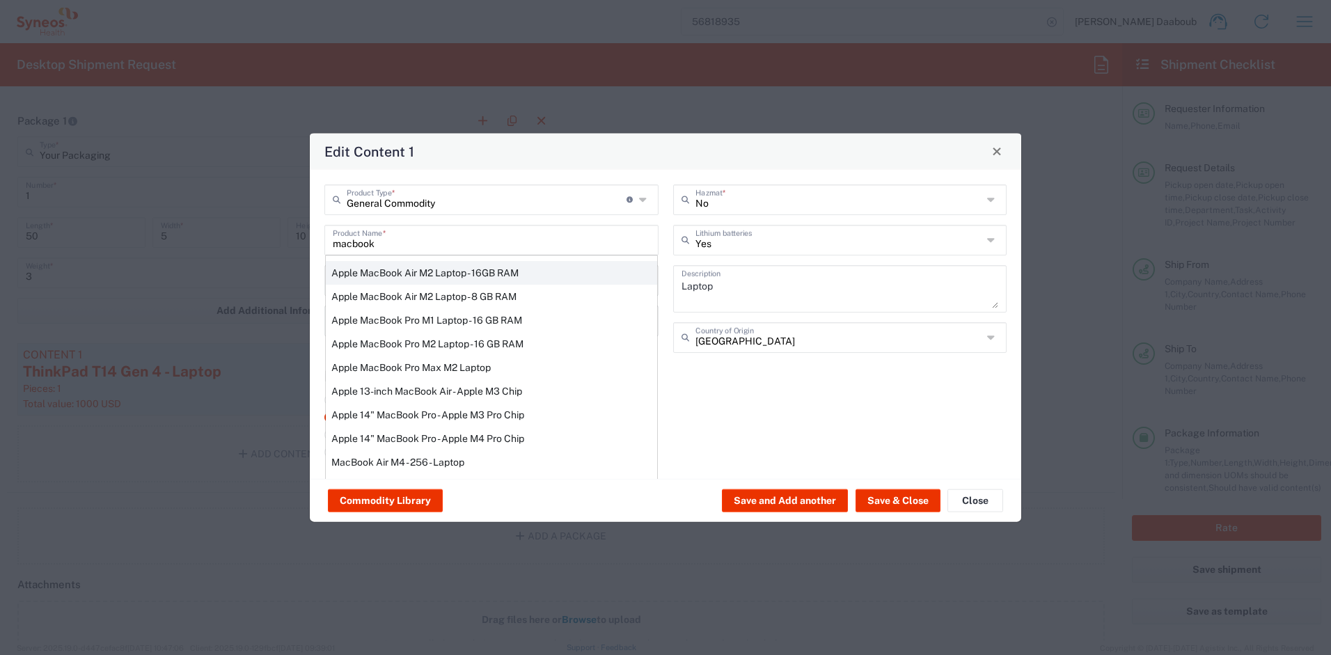
click at [449, 274] on div "Apple MacBook Air M2 Laptop - 16GB RAM" at bounding box center [491, 272] width 331 height 24
type input "Apple MacBook Air M2 Laptop - 16GB RAM"
type textarea "M2 - 8-core CPU - 8-core GPU - 16 GB RAM - 512 GB SSD"
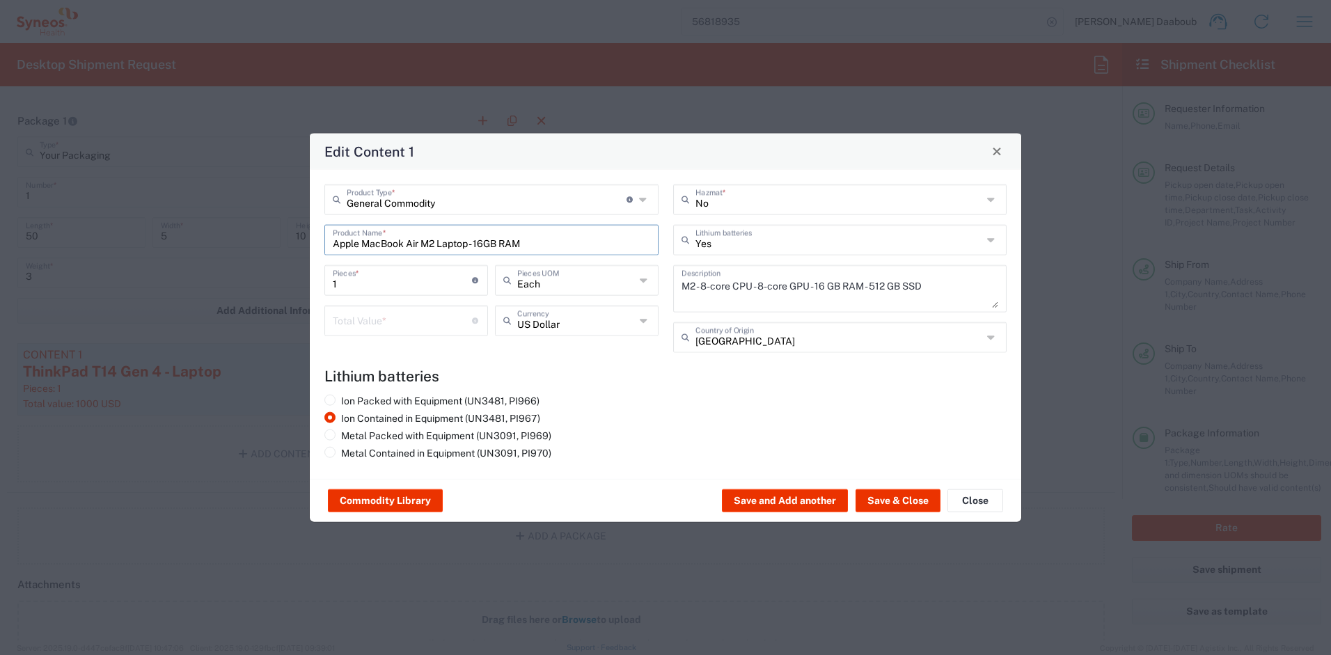
click at [400, 318] on input "number" at bounding box center [402, 319] width 139 height 24
type input "1000"
click at [880, 501] on button "Save & Close" at bounding box center [897, 500] width 85 height 22
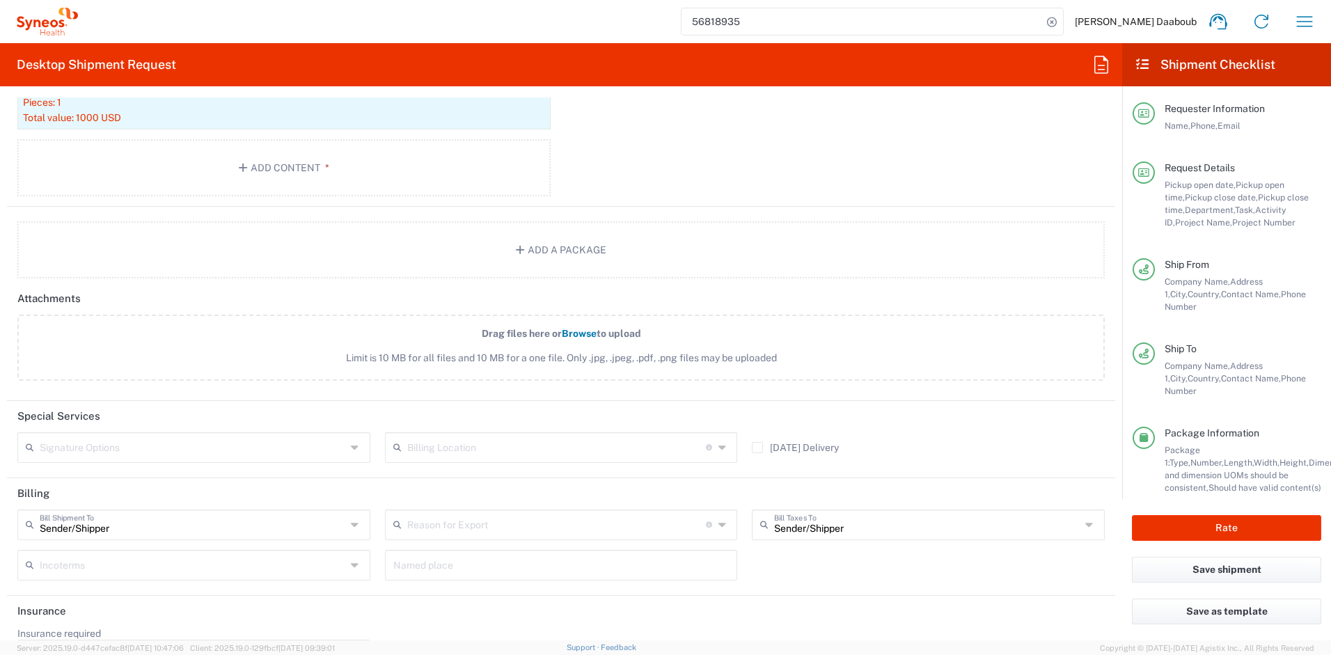
scroll to position [1726, 0]
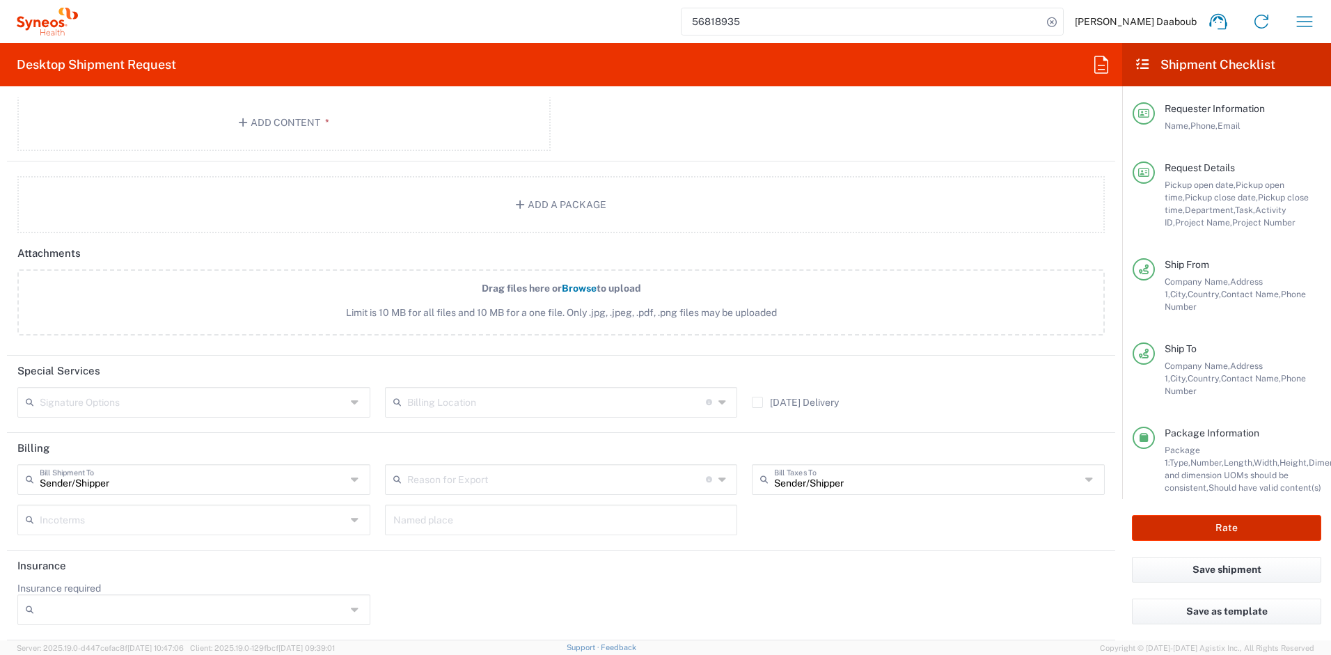
click at [1262, 534] on button "Rate" at bounding box center [1226, 528] width 189 height 26
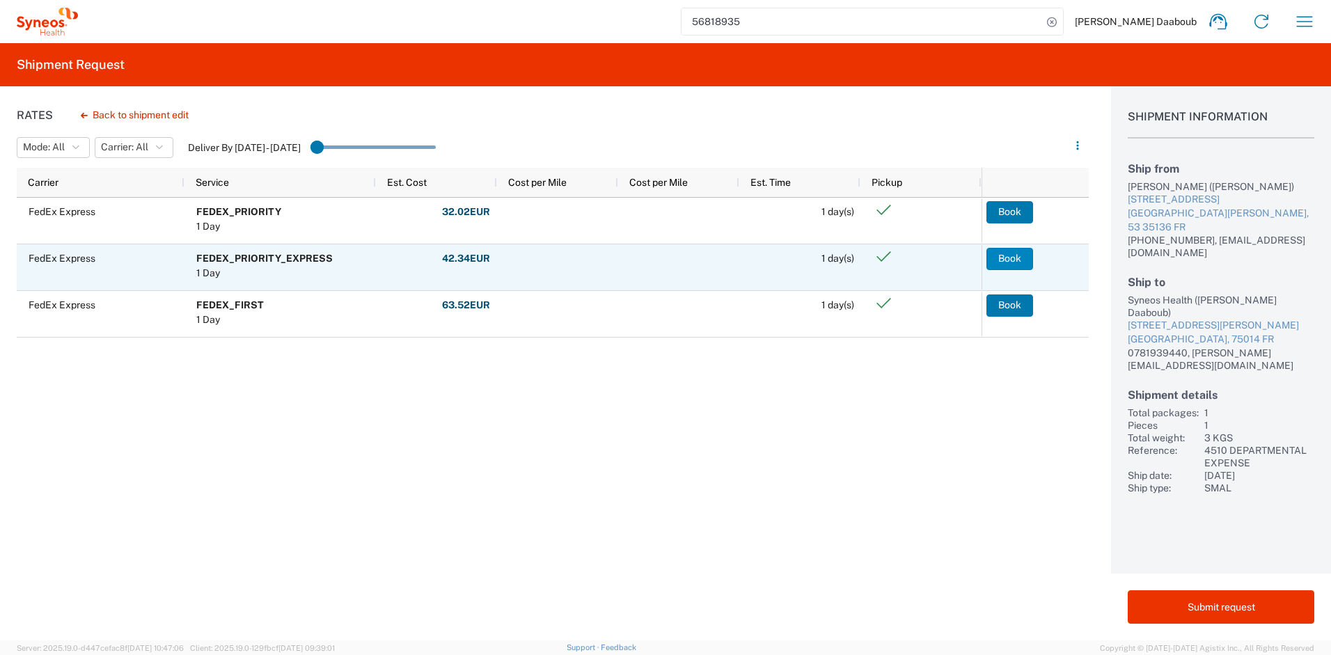
click at [1019, 253] on button "Book" at bounding box center [1009, 259] width 47 height 22
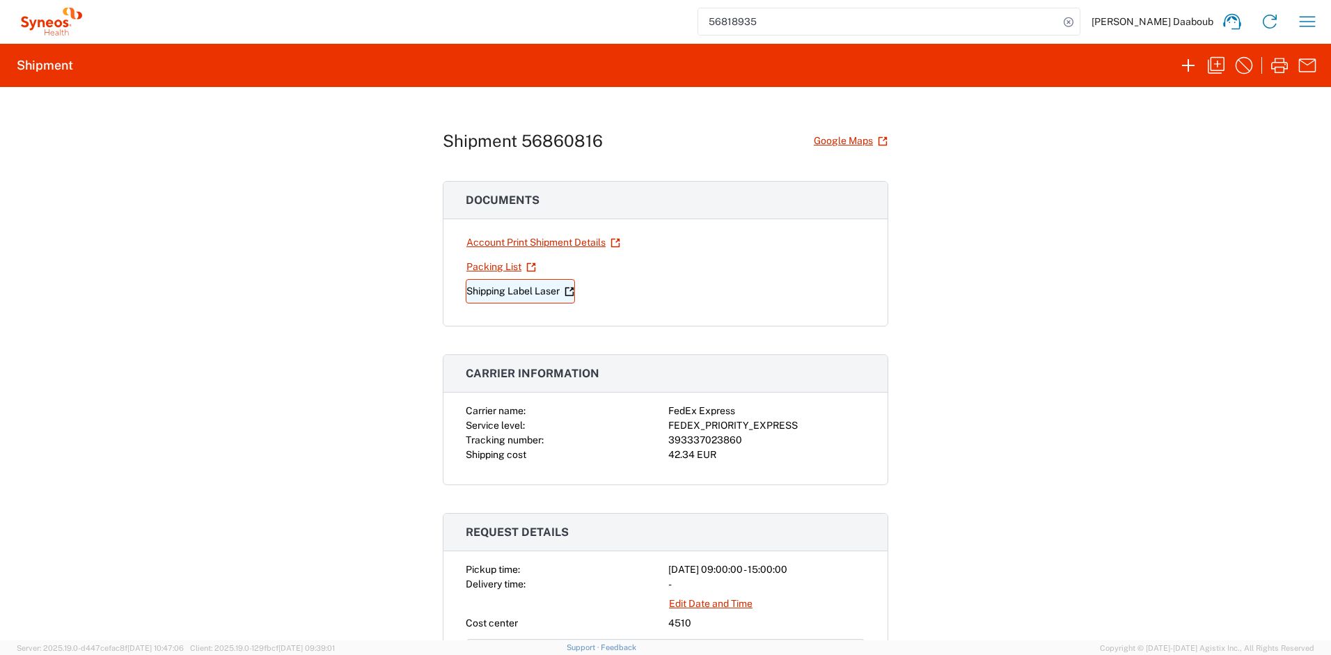
click at [530, 287] on link "Shipping Label Laser" at bounding box center [520, 291] width 109 height 24
